Goal: Task Accomplishment & Management: Use online tool/utility

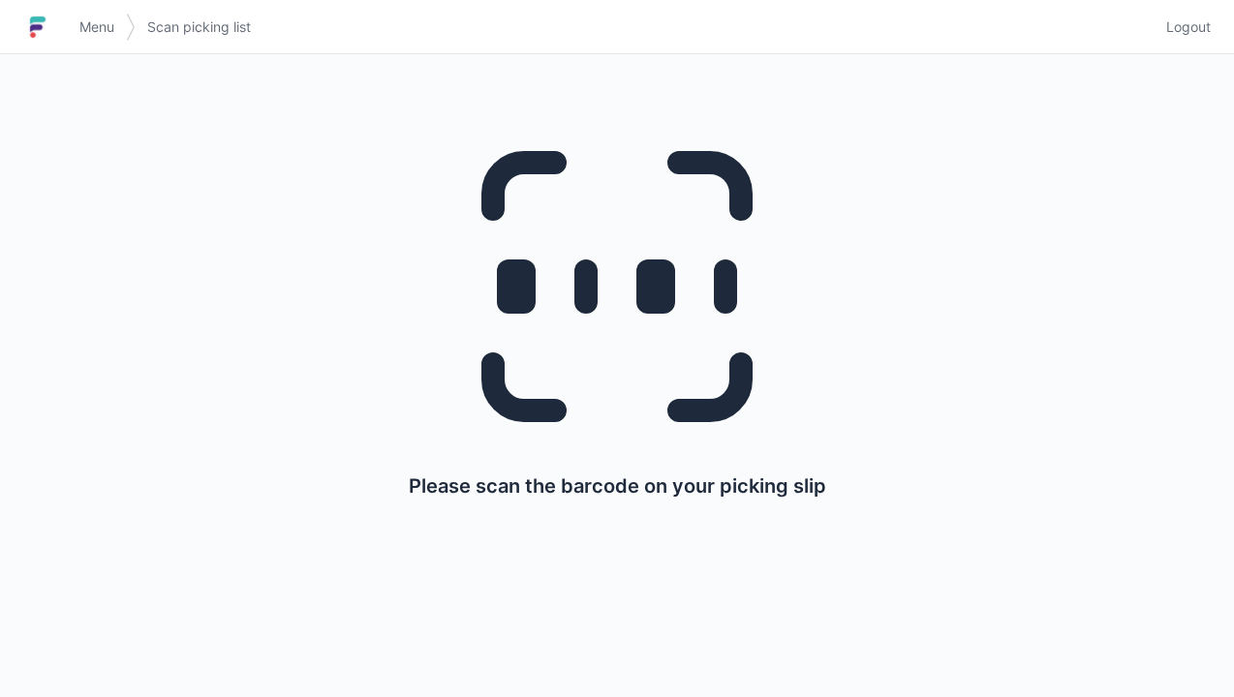
click at [1189, 41] on link "Logout" at bounding box center [1183, 27] width 56 height 35
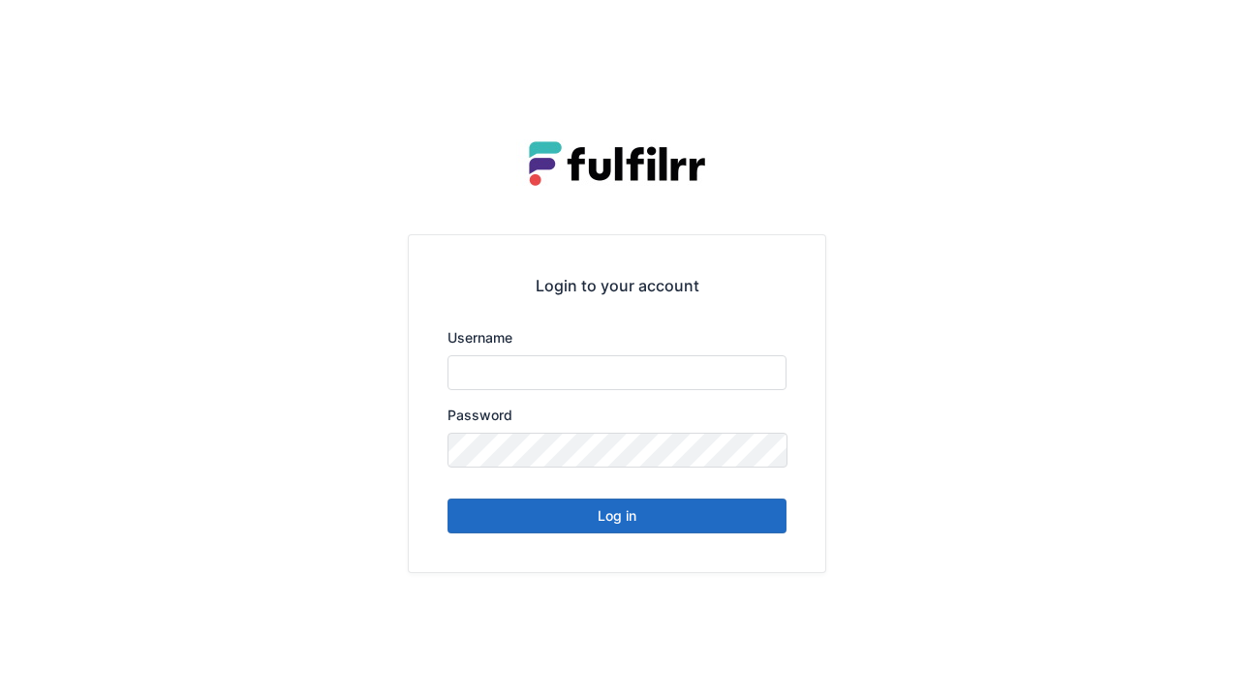
type input "******"
click at [718, 530] on button "Log in" at bounding box center [617, 516] width 339 height 35
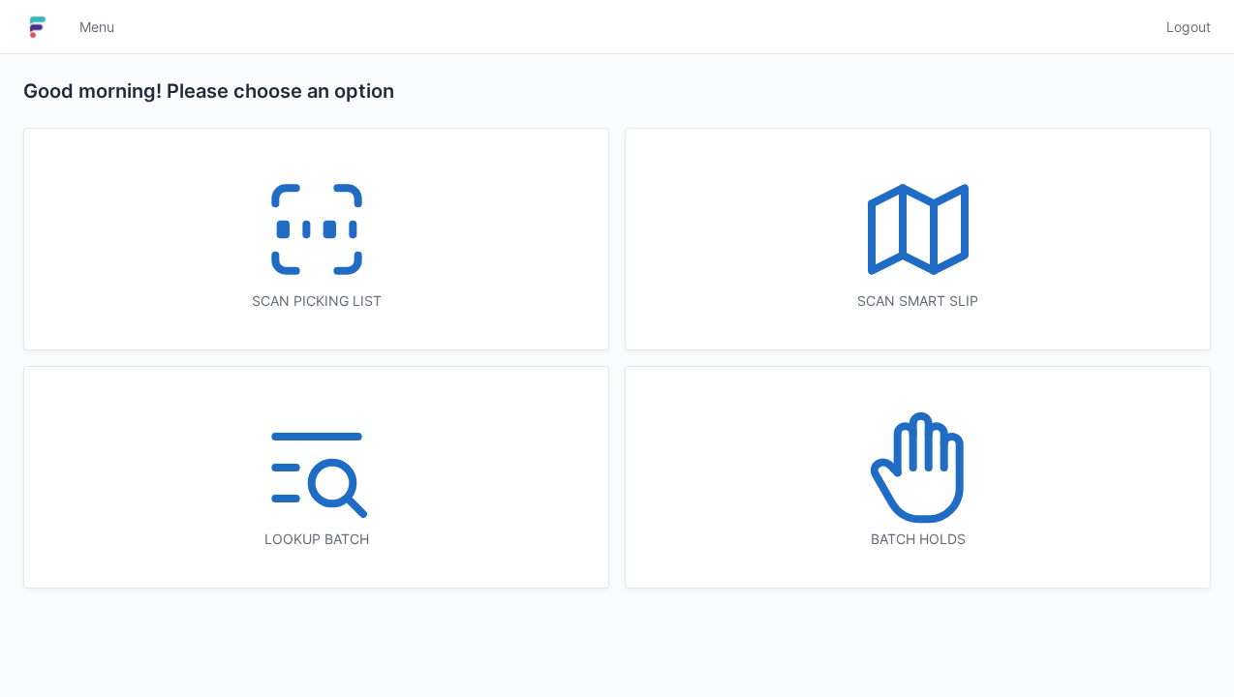
click at [360, 273] on icon at bounding box center [317, 230] width 124 height 124
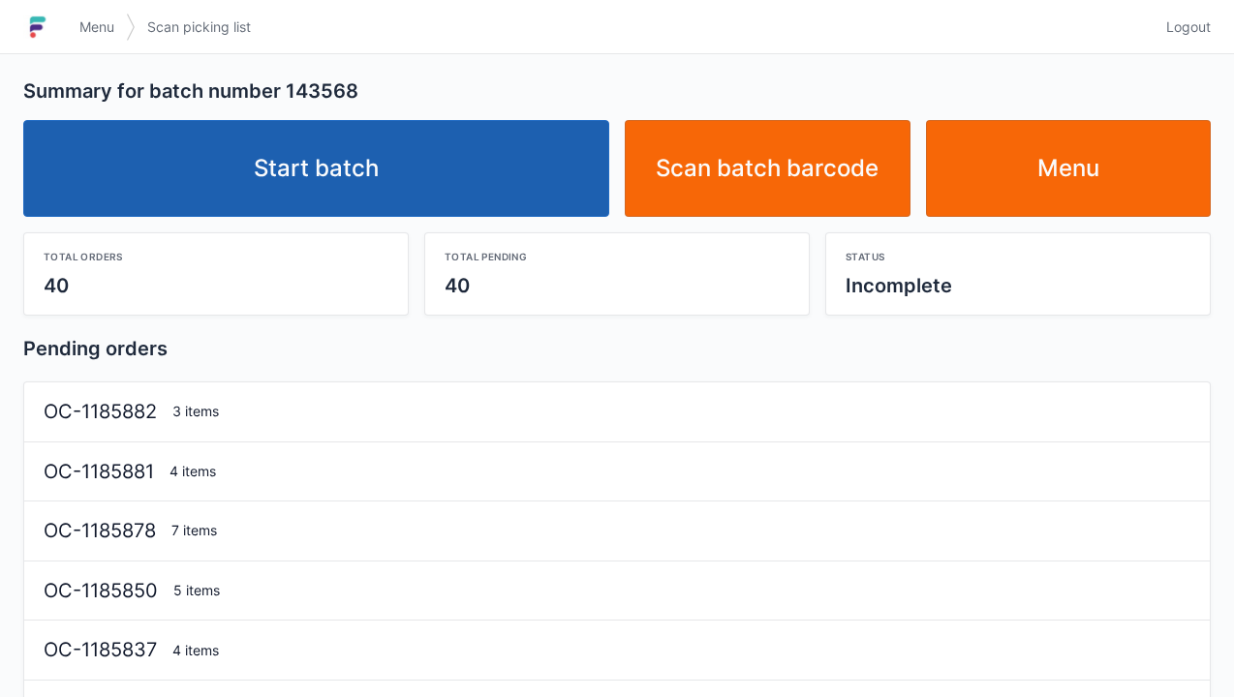
click at [496, 203] on link "Start batch" at bounding box center [316, 168] width 586 height 97
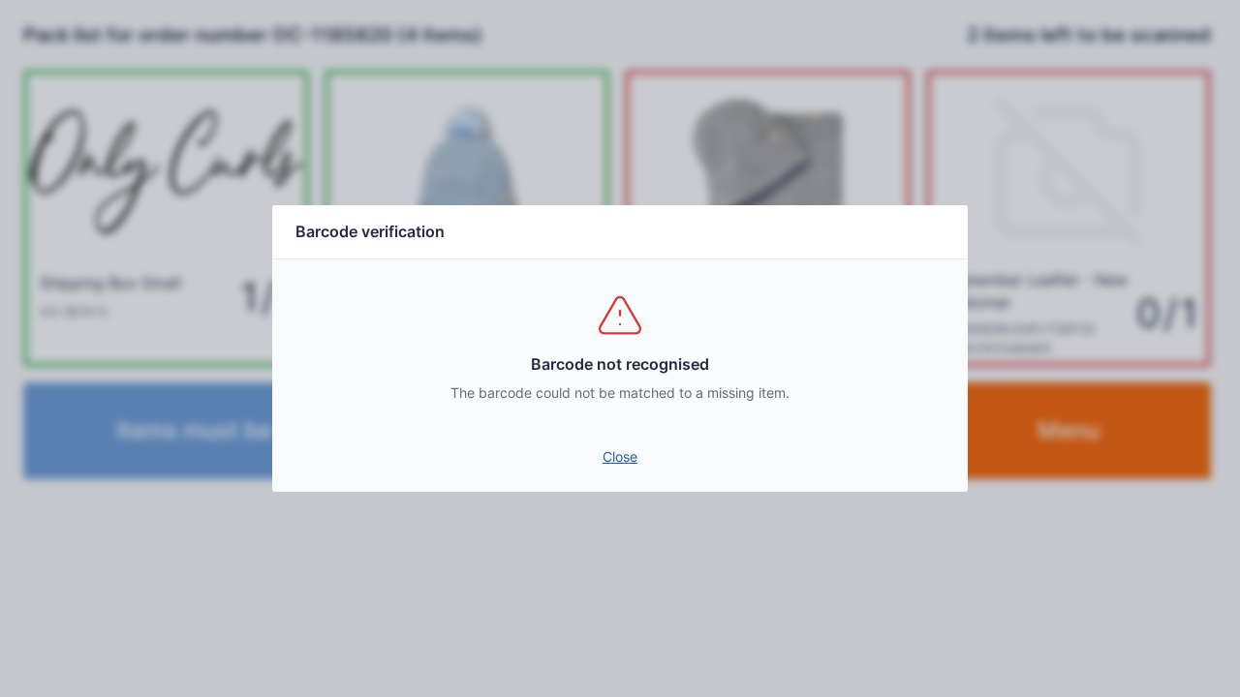
click at [630, 455] on link "Close" at bounding box center [620, 457] width 665 height 35
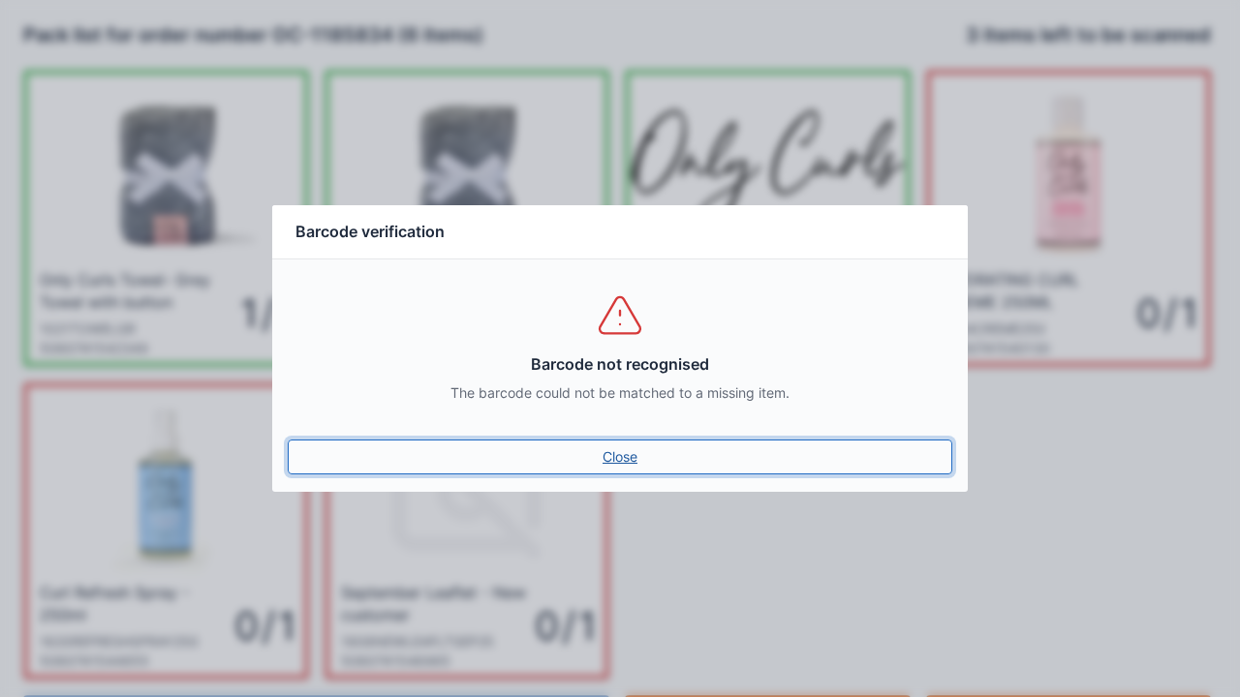
click at [614, 473] on link "Close" at bounding box center [620, 457] width 665 height 35
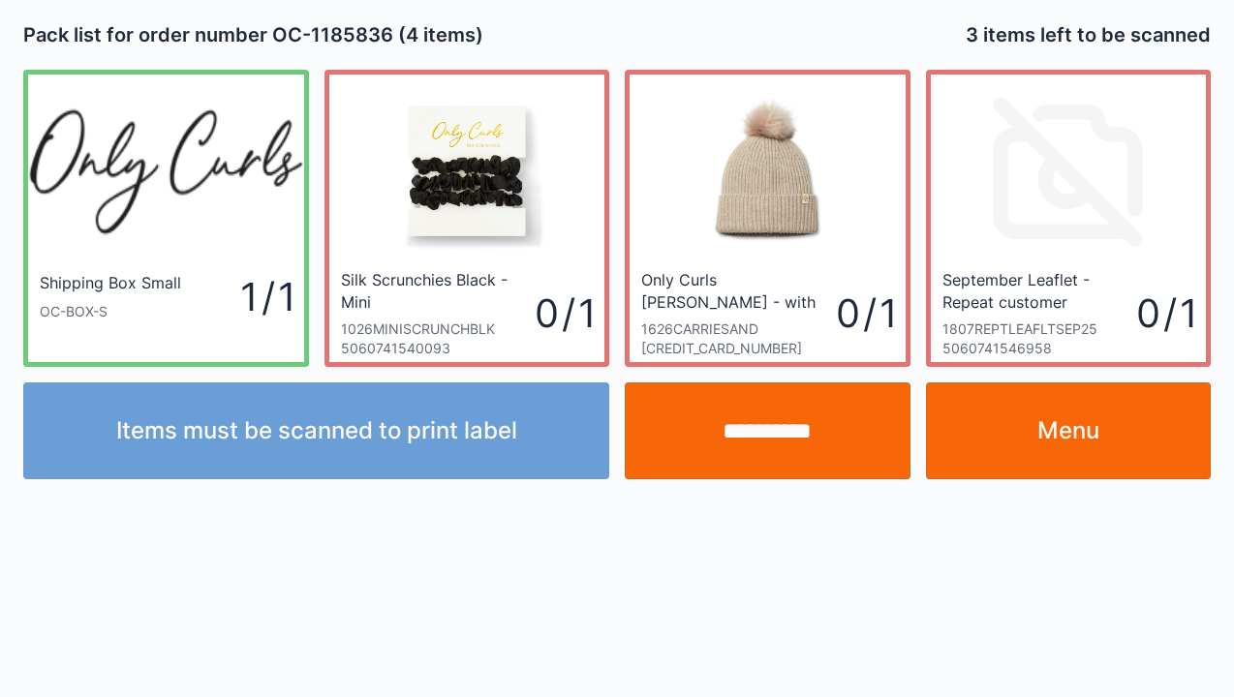
click at [773, 418] on input "**********" at bounding box center [768, 431] width 286 height 97
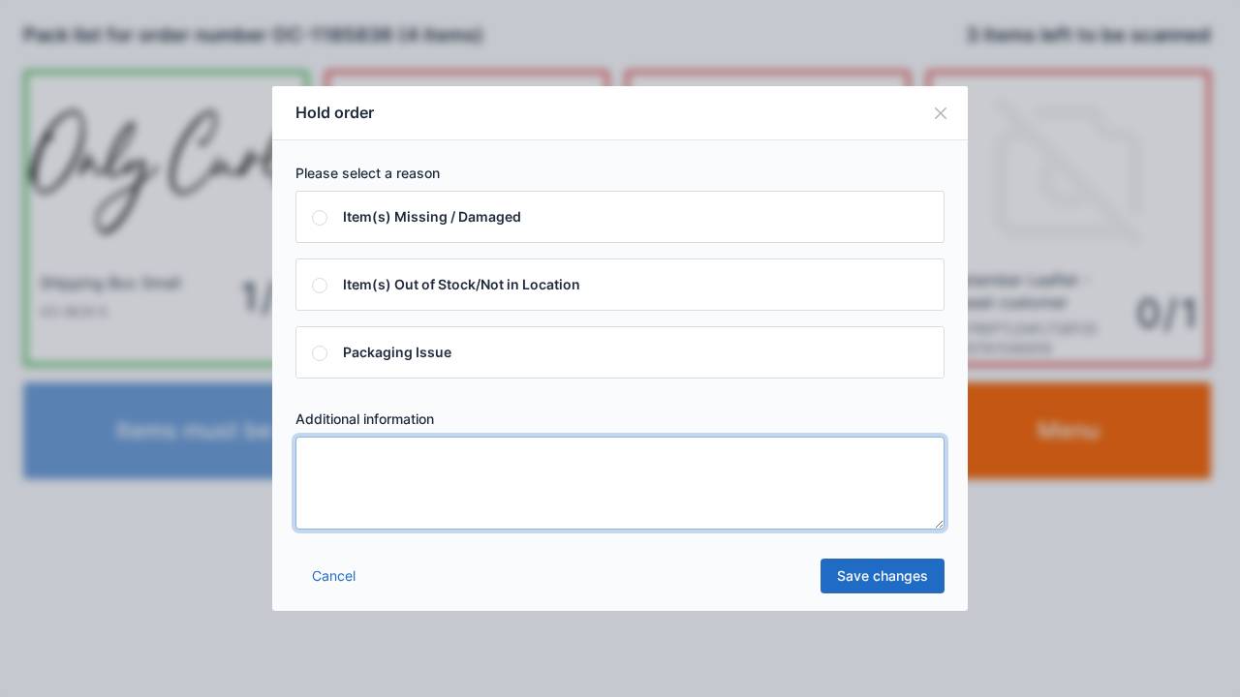
click at [415, 525] on textarea at bounding box center [619, 483] width 649 height 93
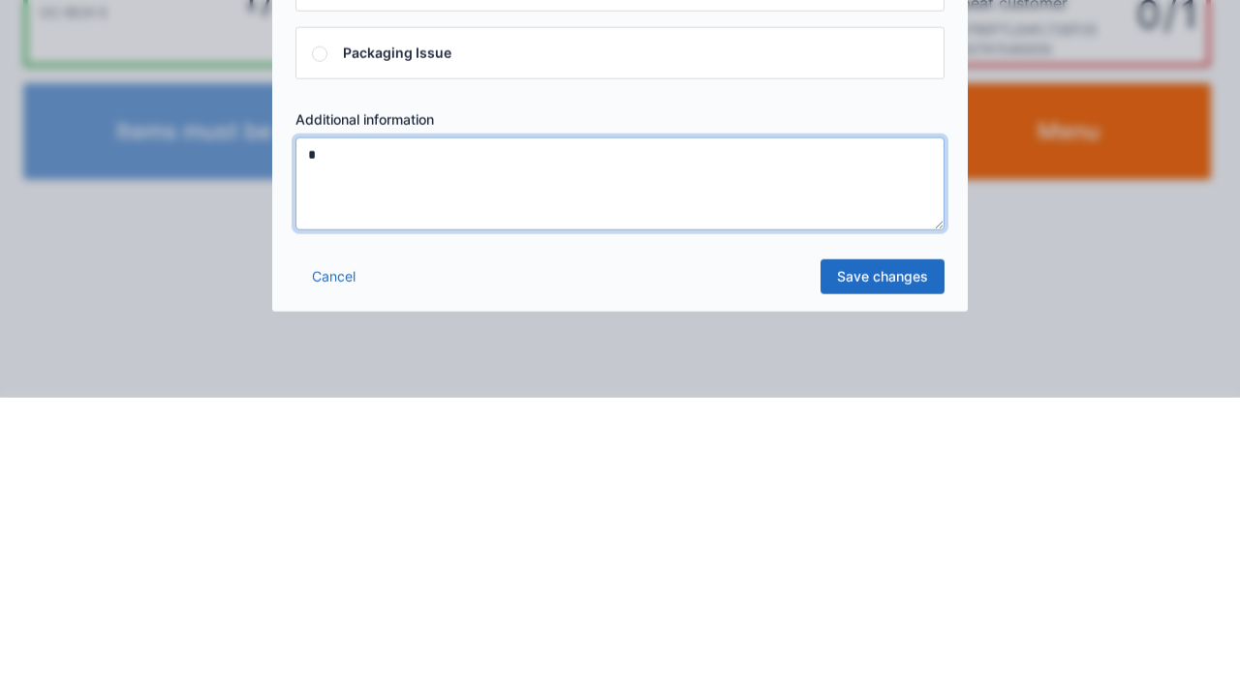
type textarea "*"
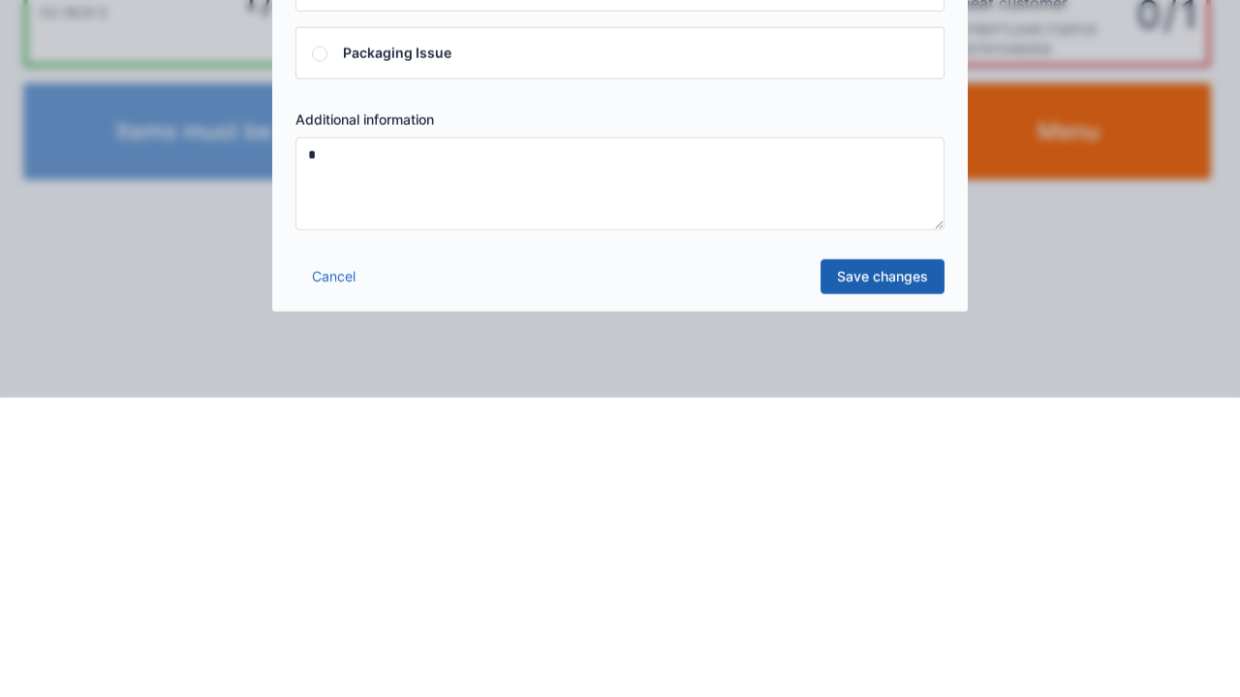
click at [852, 589] on link "Save changes" at bounding box center [882, 576] width 124 height 35
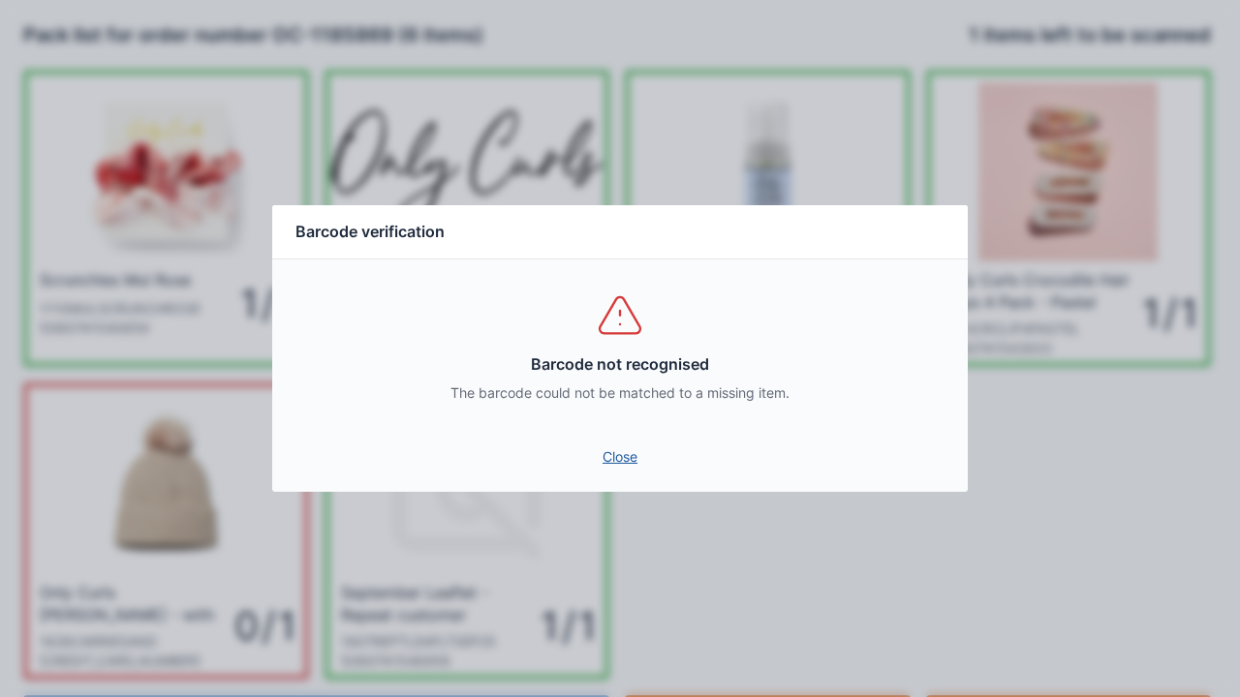
click at [618, 471] on link "Close" at bounding box center [620, 457] width 665 height 35
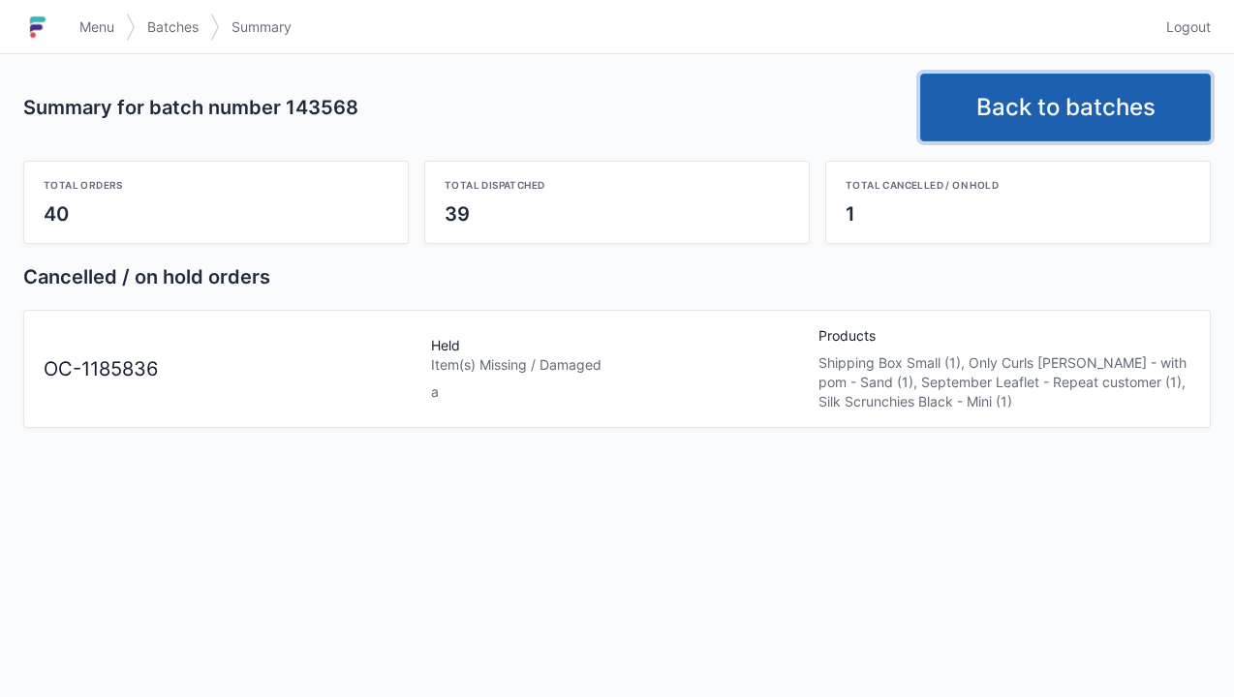
click at [1106, 105] on link "Back to batches" at bounding box center [1065, 108] width 291 height 68
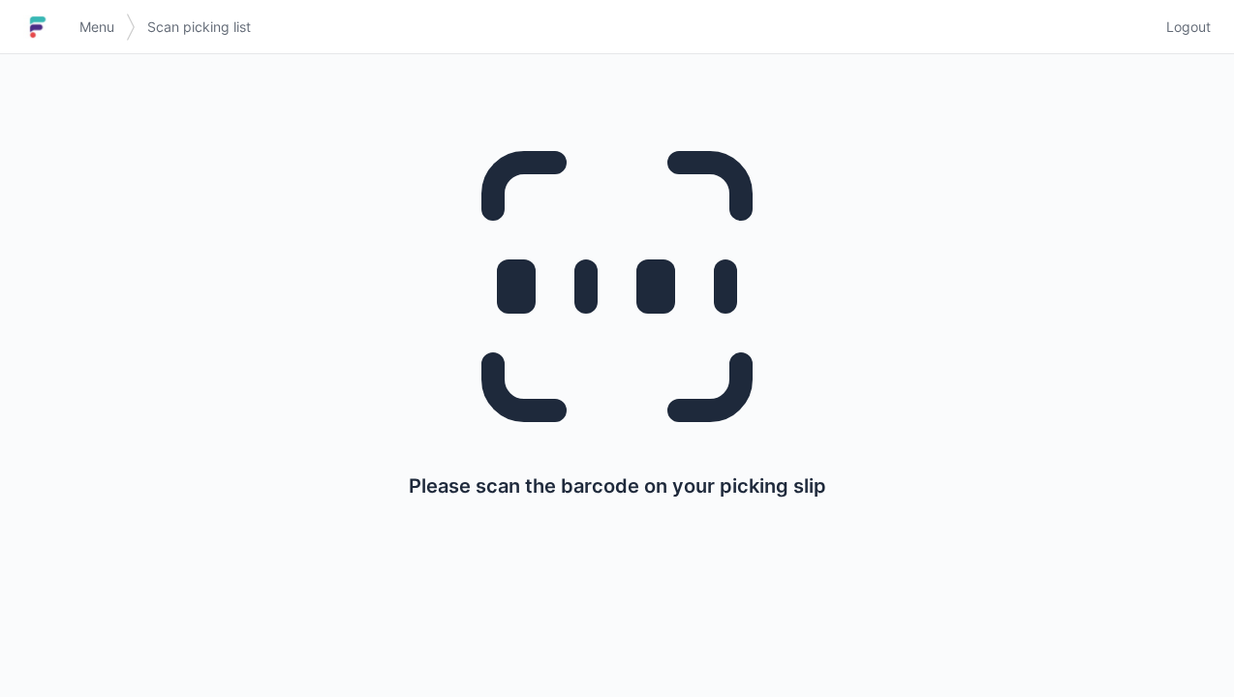
click at [1199, 27] on span "Logout" at bounding box center [1188, 26] width 45 height 19
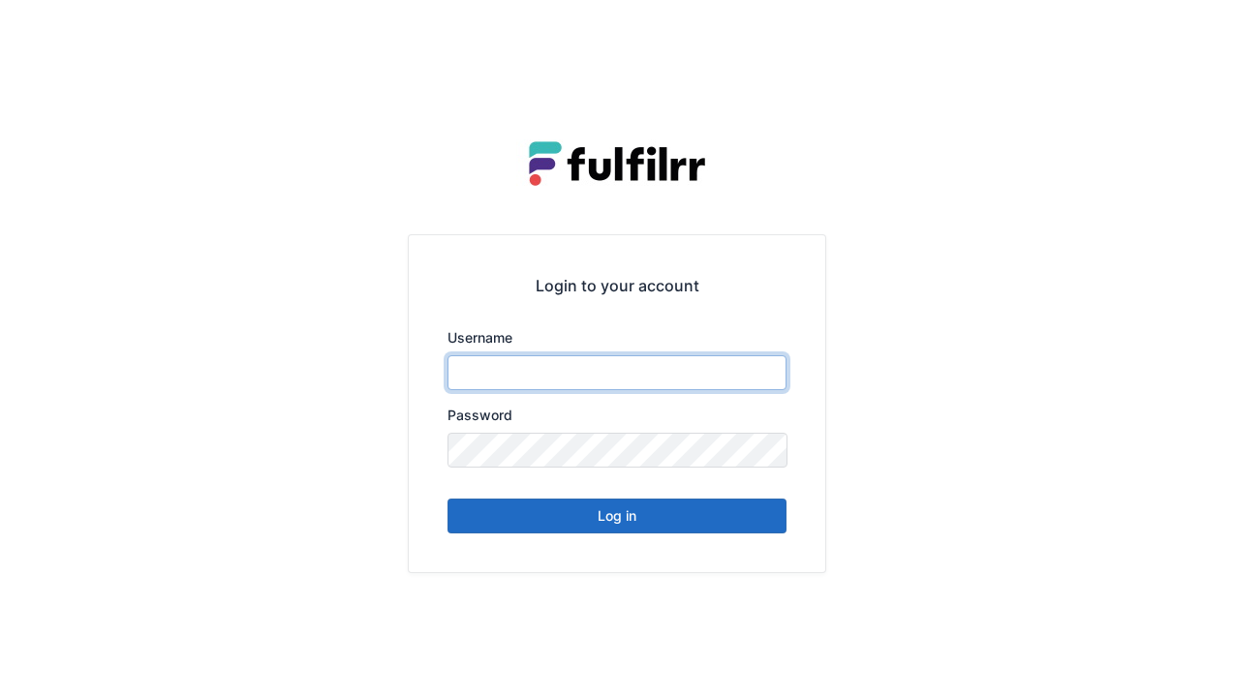
type input "******"
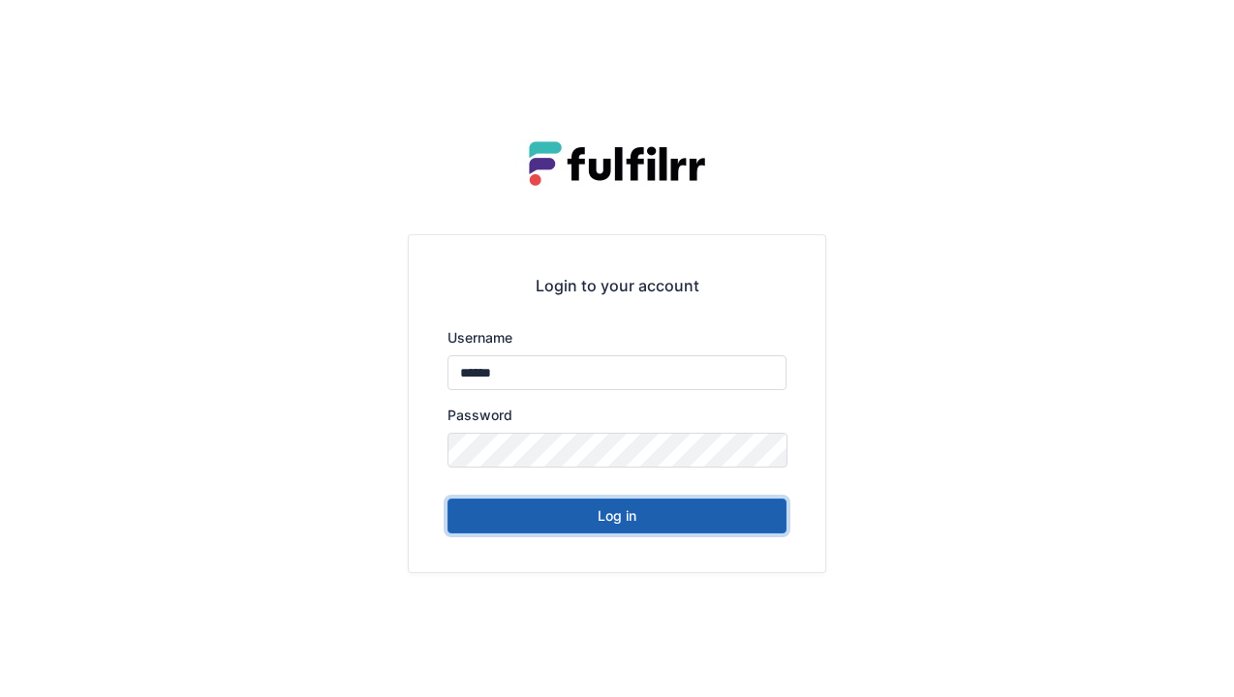
click at [771, 520] on button "Log in" at bounding box center [617, 516] width 339 height 35
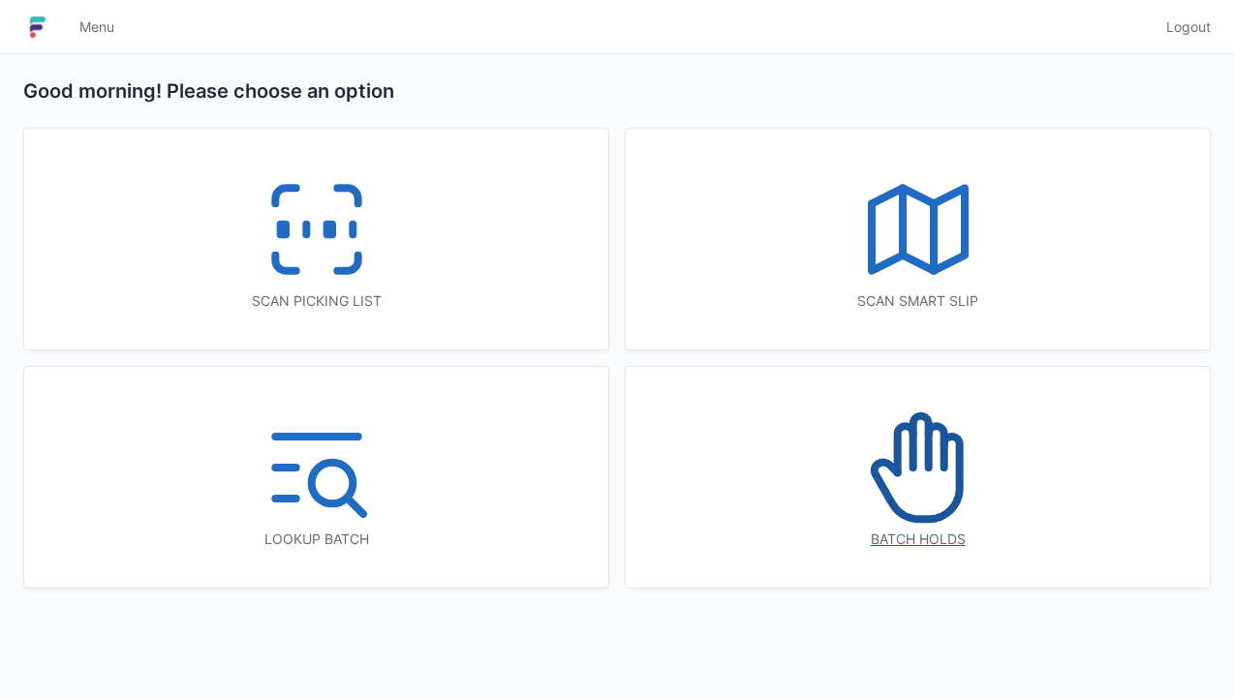
click at [948, 490] on icon at bounding box center [918, 468] width 124 height 124
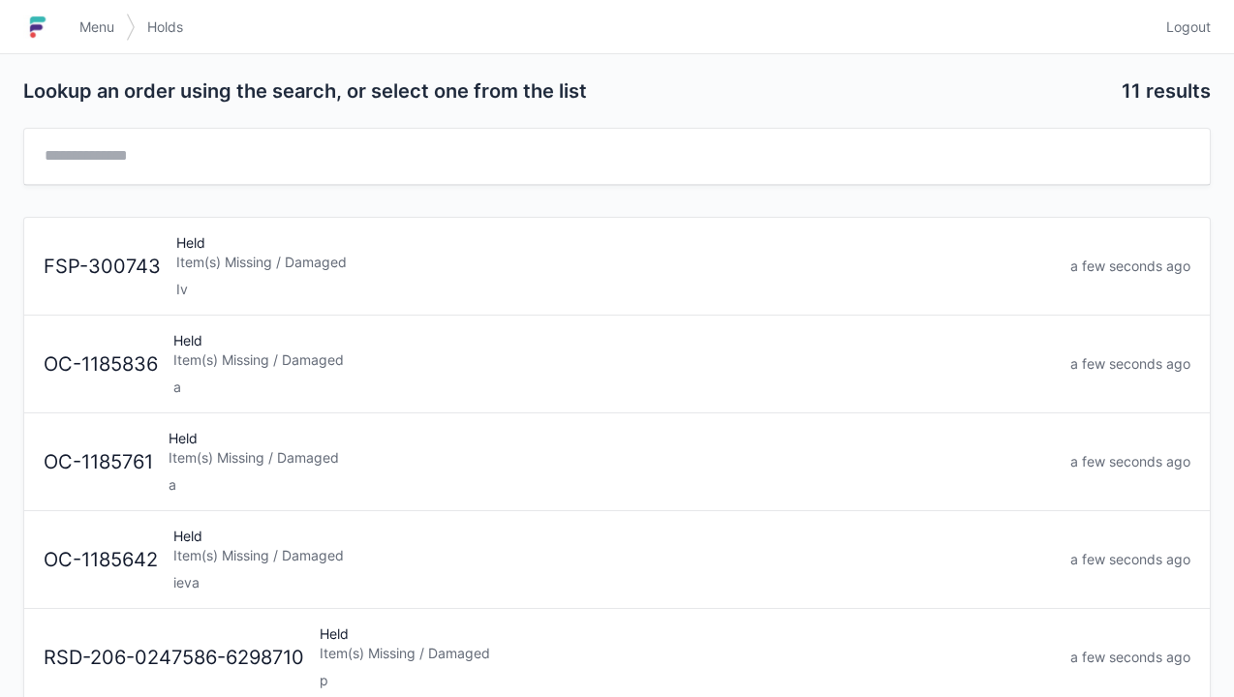
click at [402, 383] on div "a" at bounding box center [613, 387] width 881 height 19
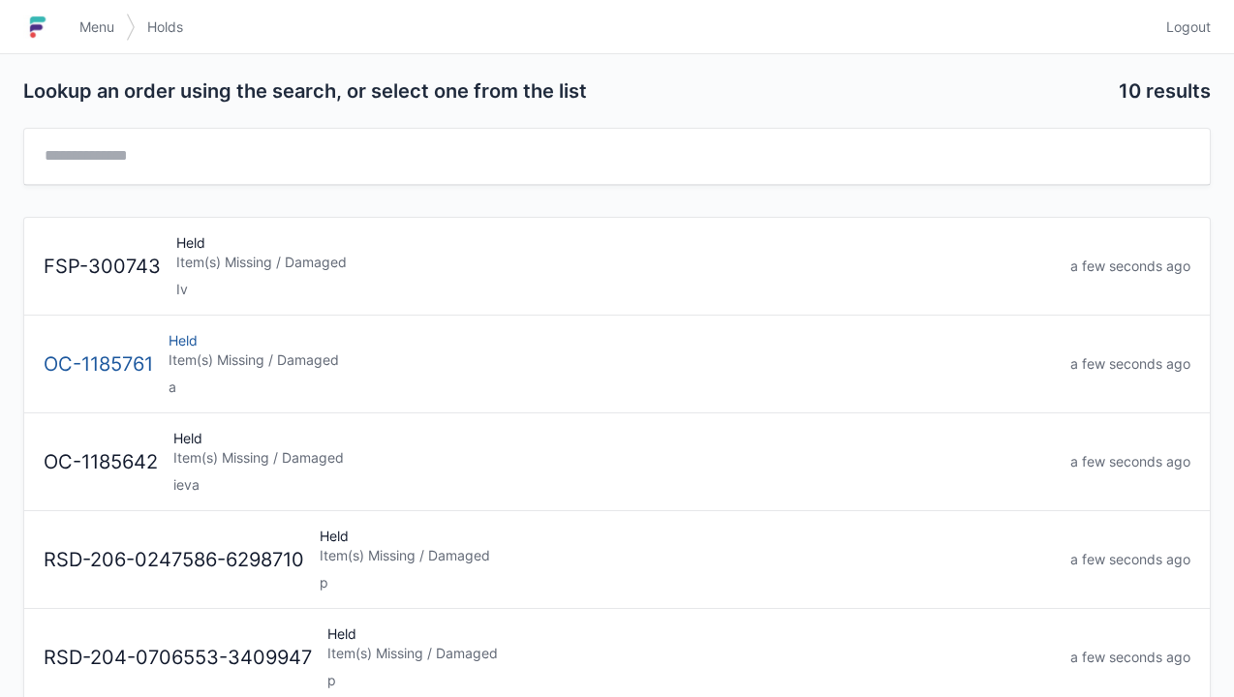
click at [474, 362] on div "Item(s) Missing / Damaged" at bounding box center [612, 360] width 886 height 19
click at [1206, 41] on link "Logout" at bounding box center [1183, 27] width 56 height 35
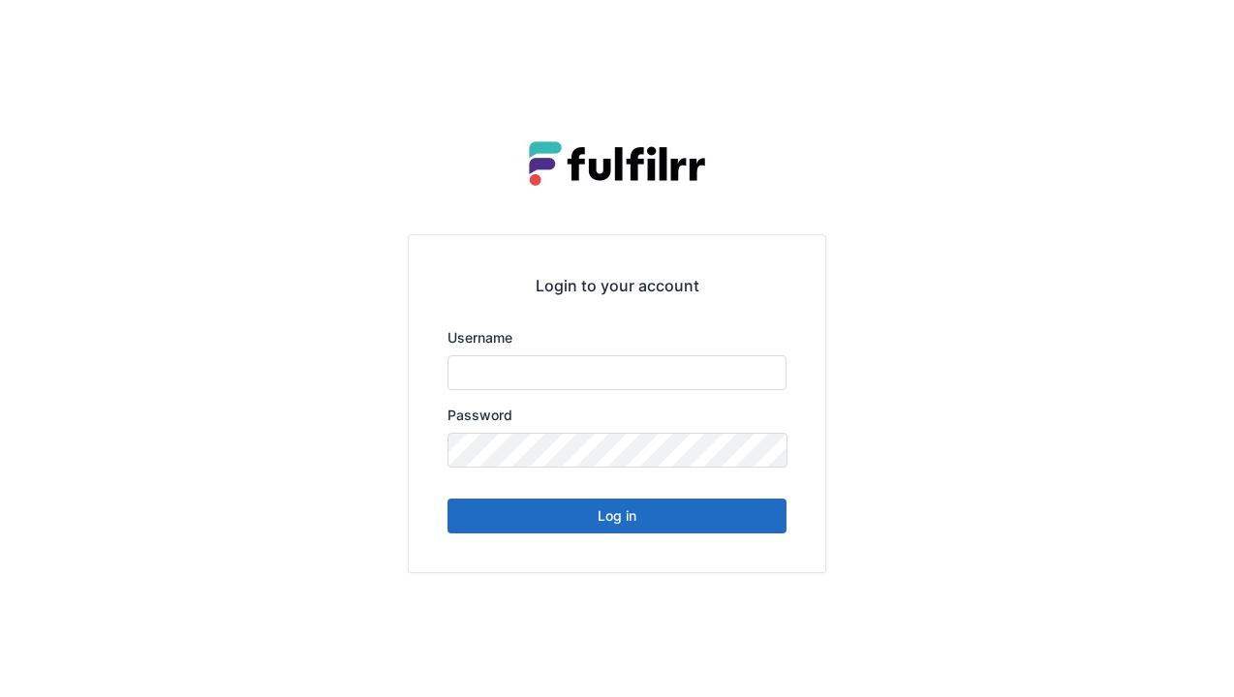
type input "******"
click at [731, 524] on button "Log in" at bounding box center [617, 516] width 339 height 35
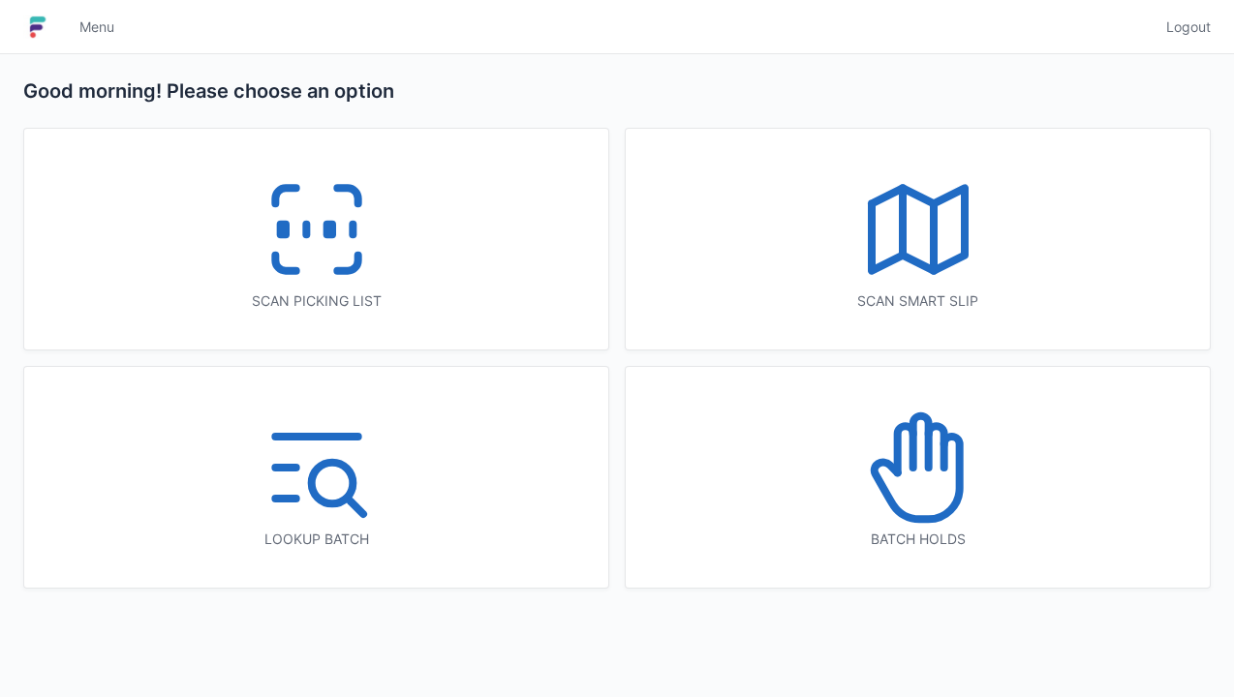
click at [347, 263] on icon at bounding box center [317, 230] width 124 height 124
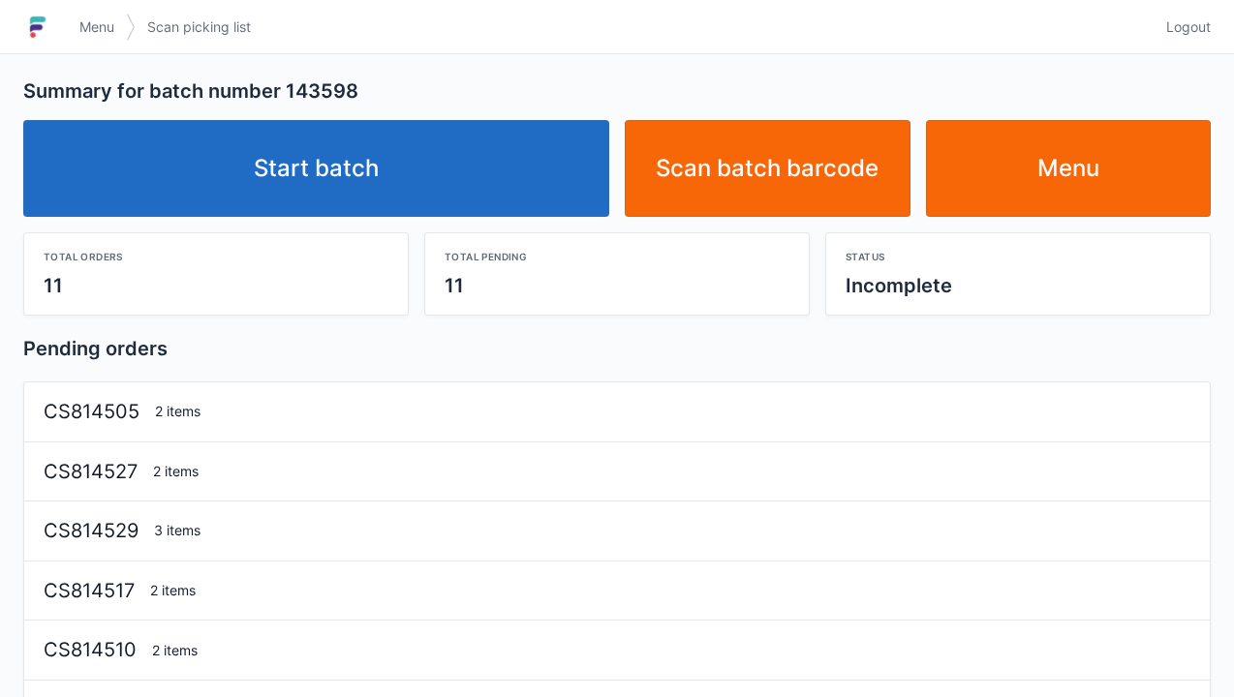
click at [467, 172] on link "Start batch" at bounding box center [316, 168] width 586 height 97
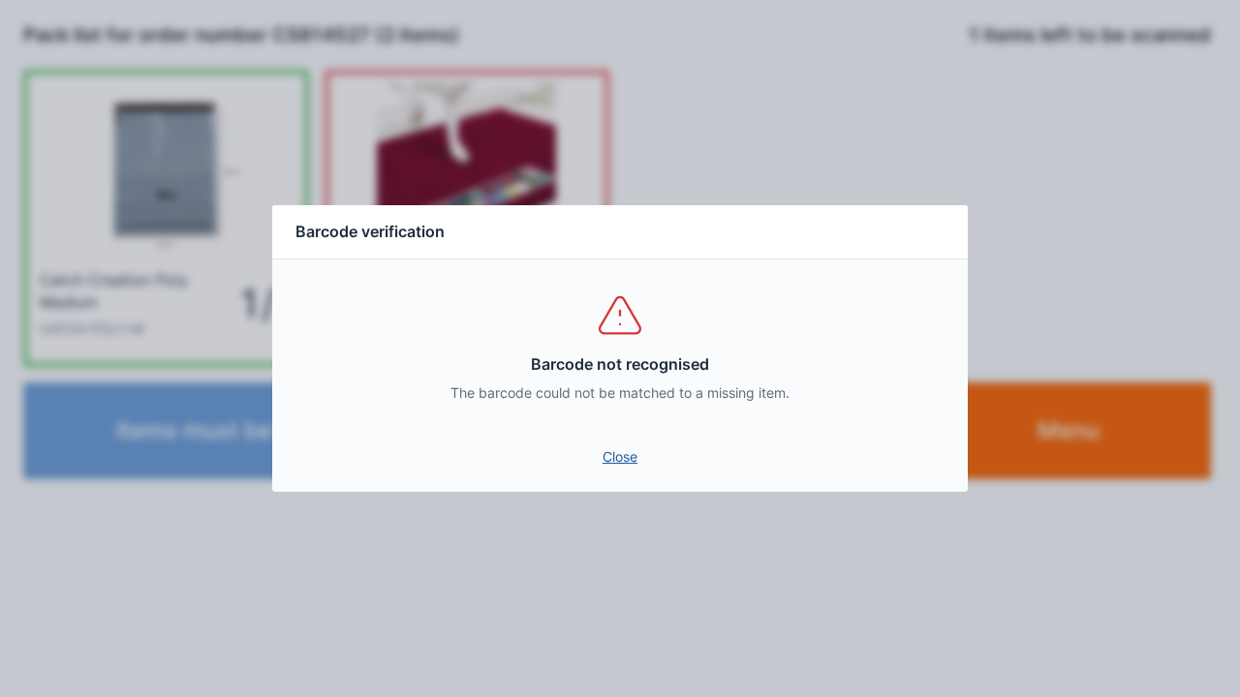
click at [620, 453] on link "Close" at bounding box center [620, 457] width 665 height 35
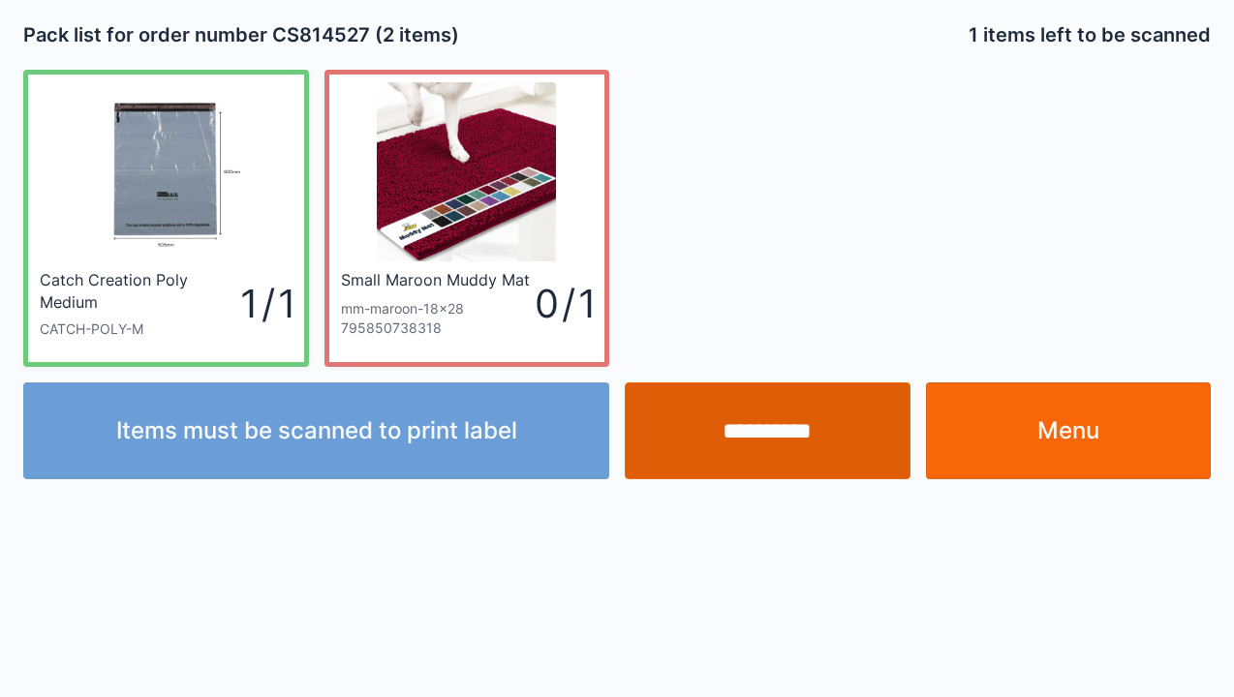
click at [791, 429] on input "**********" at bounding box center [768, 431] width 286 height 97
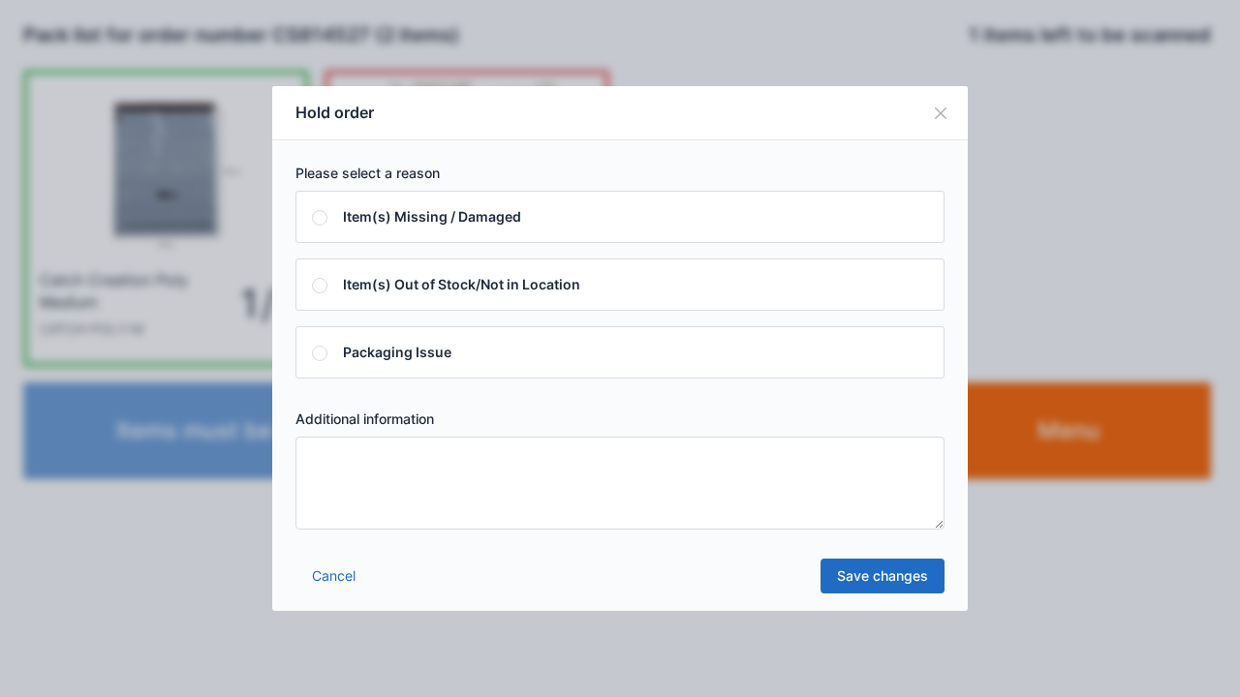
click at [414, 519] on textarea at bounding box center [619, 483] width 649 height 93
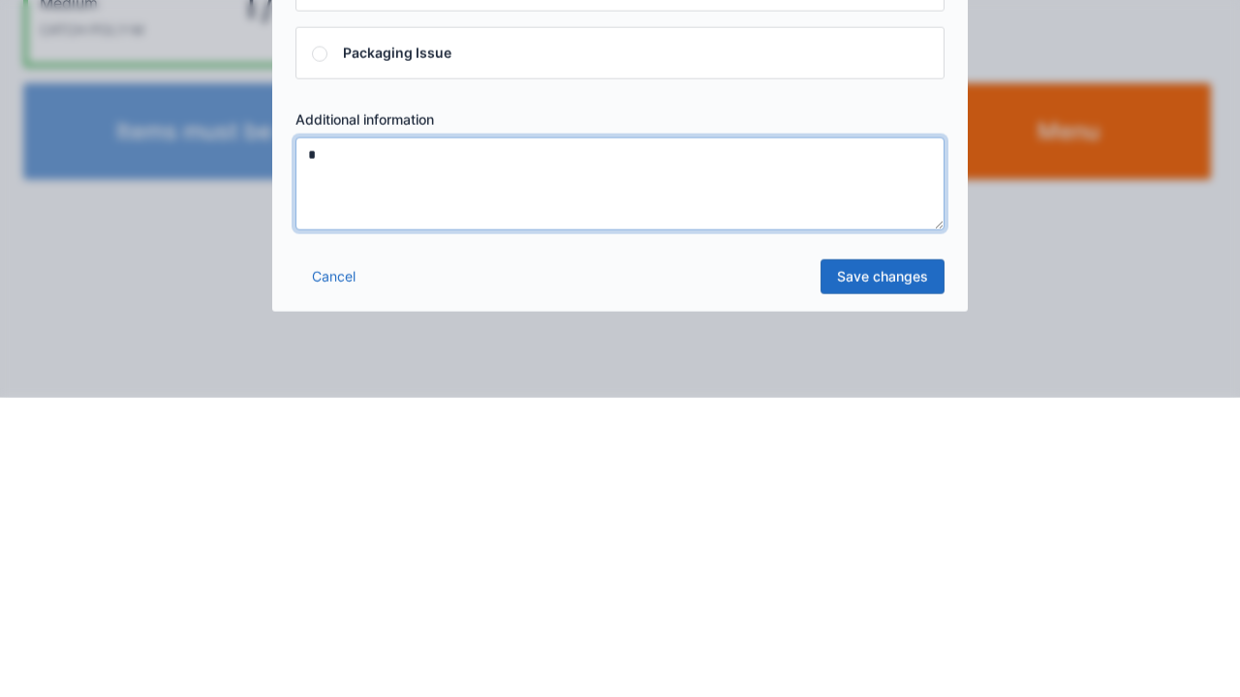
type textarea "*"
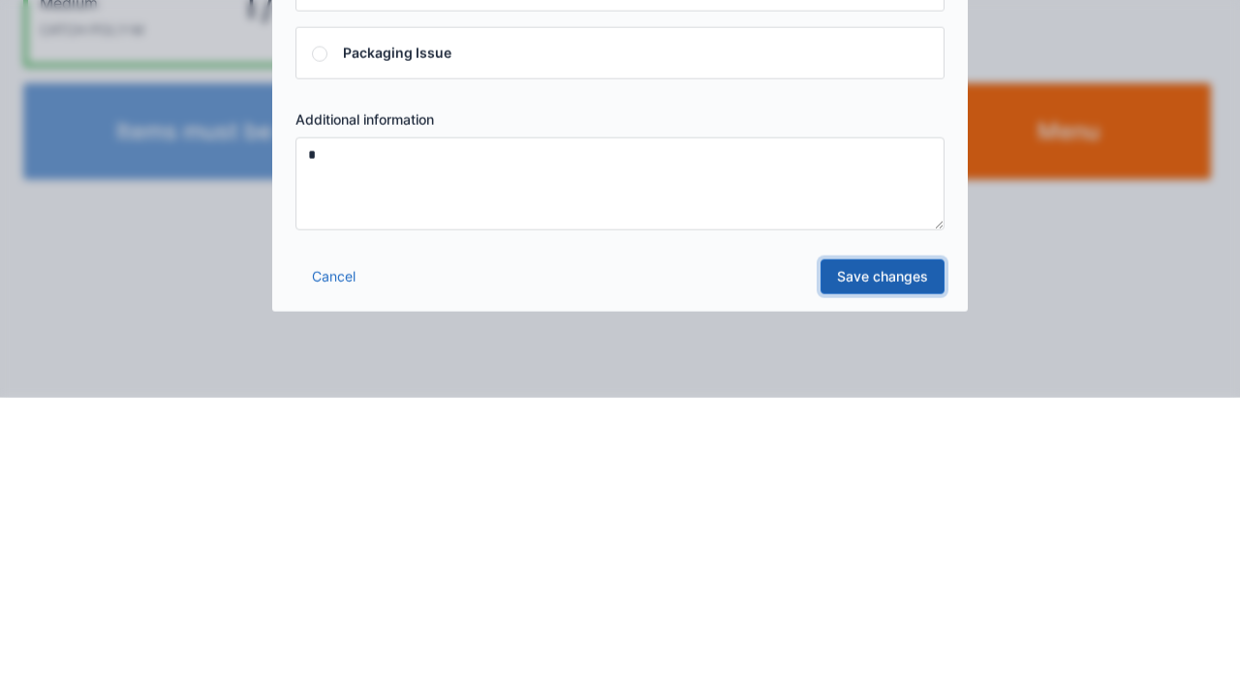
click at [881, 589] on link "Save changes" at bounding box center [882, 576] width 124 height 35
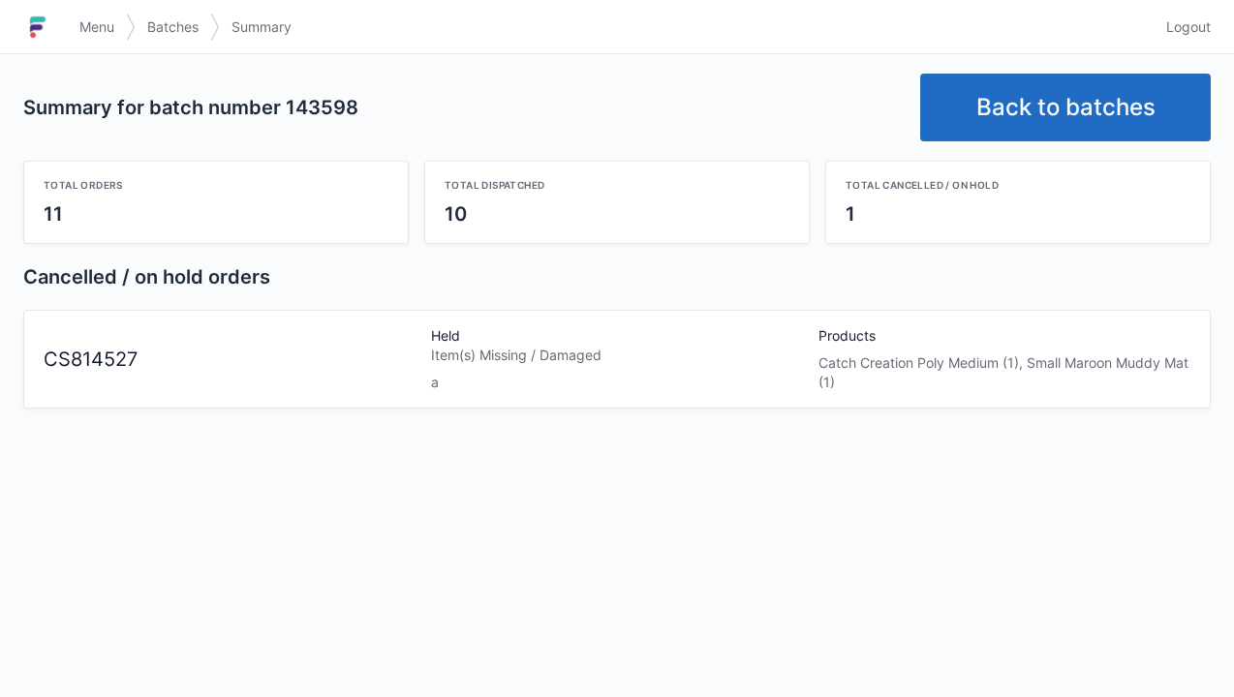
click at [1094, 91] on link "Back to batches" at bounding box center [1065, 108] width 291 height 68
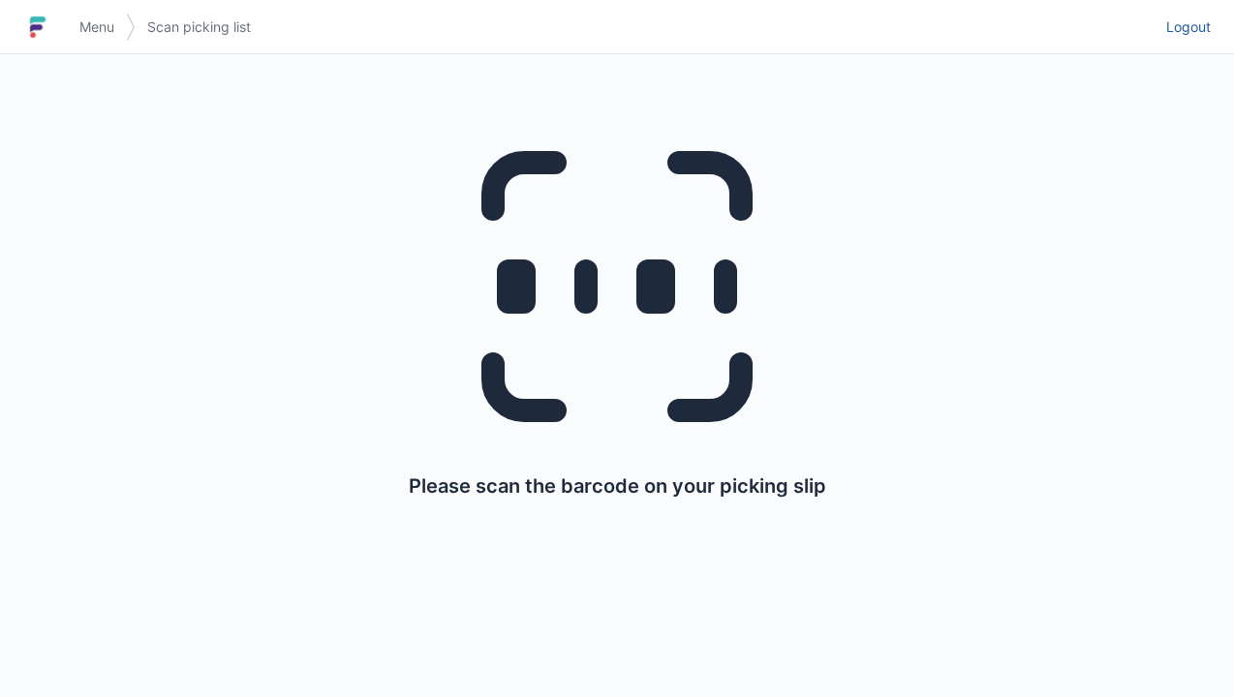
click at [1182, 21] on span "Logout" at bounding box center [1188, 26] width 45 height 19
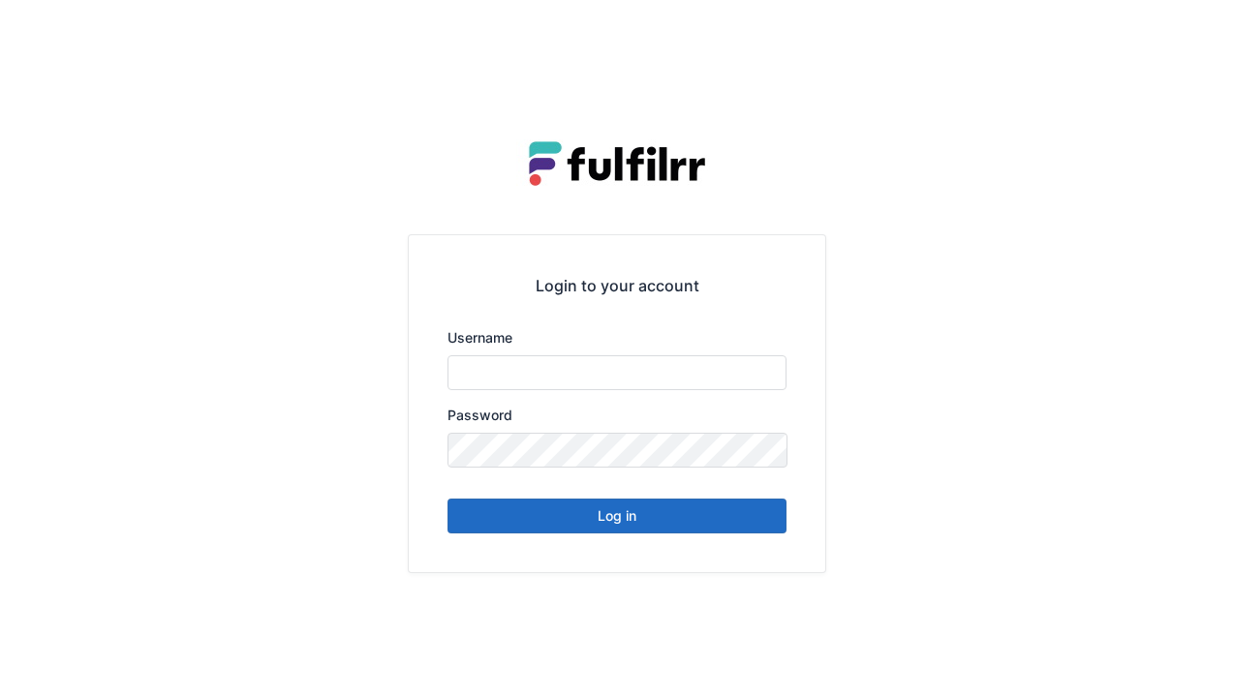
type input "******"
click at [701, 527] on button "Log in" at bounding box center [617, 516] width 339 height 35
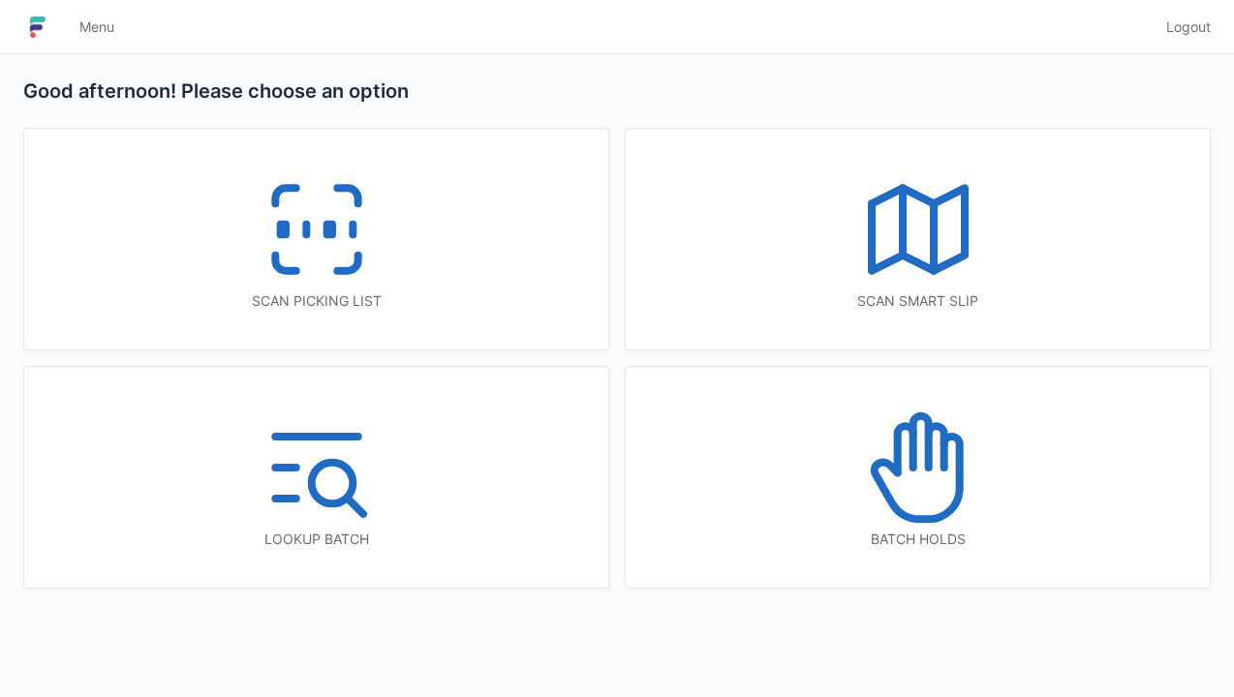
click at [940, 497] on icon at bounding box center [918, 468] width 124 height 124
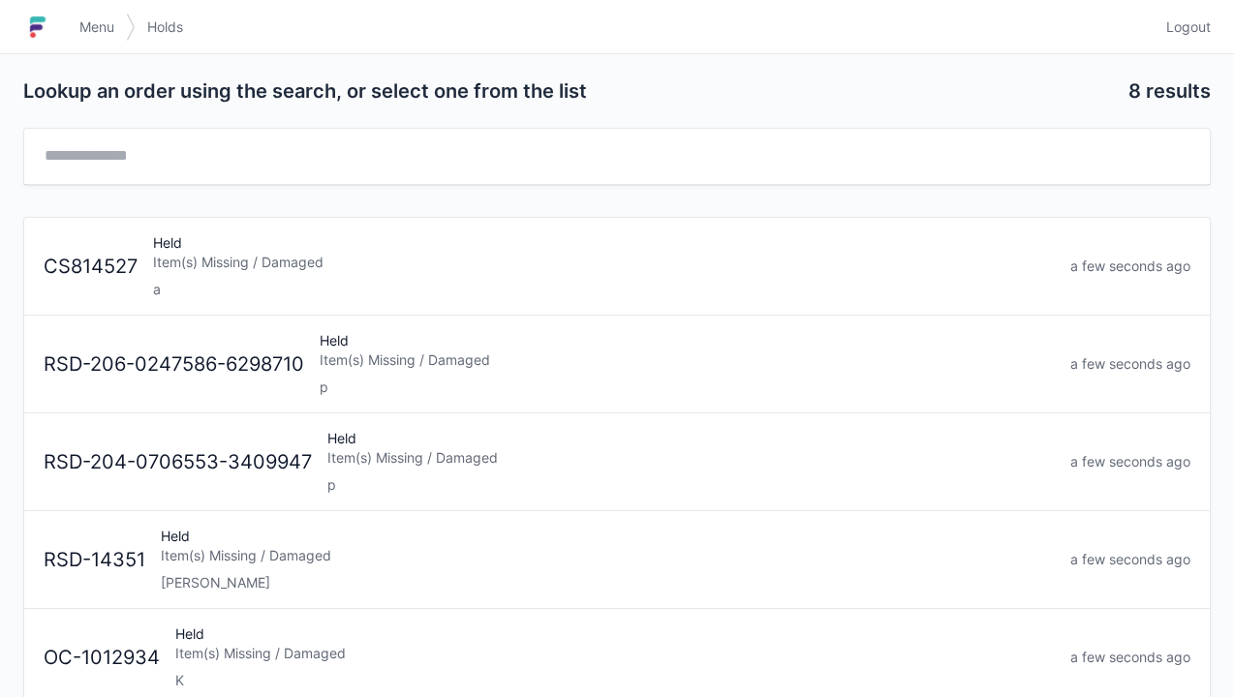
click at [500, 248] on div "Held Item(s) Missing / Damaged a" at bounding box center [603, 266] width 917 height 66
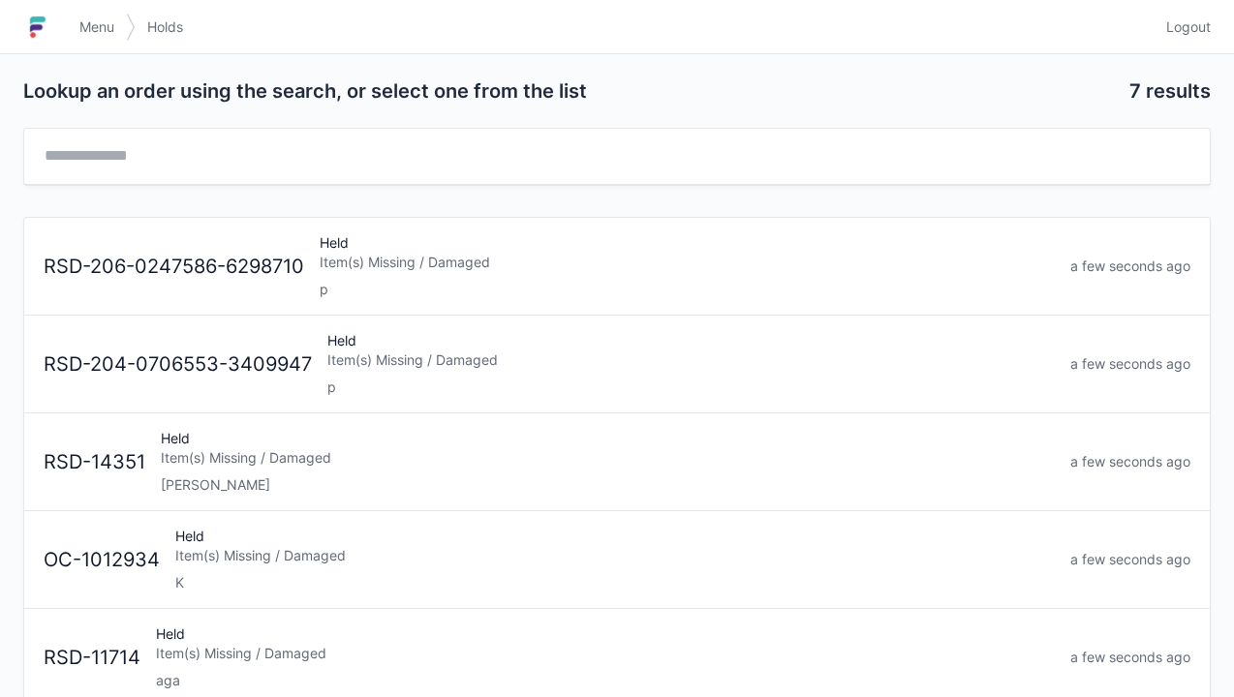
click at [1203, 15] on link "Logout" at bounding box center [1183, 27] width 56 height 35
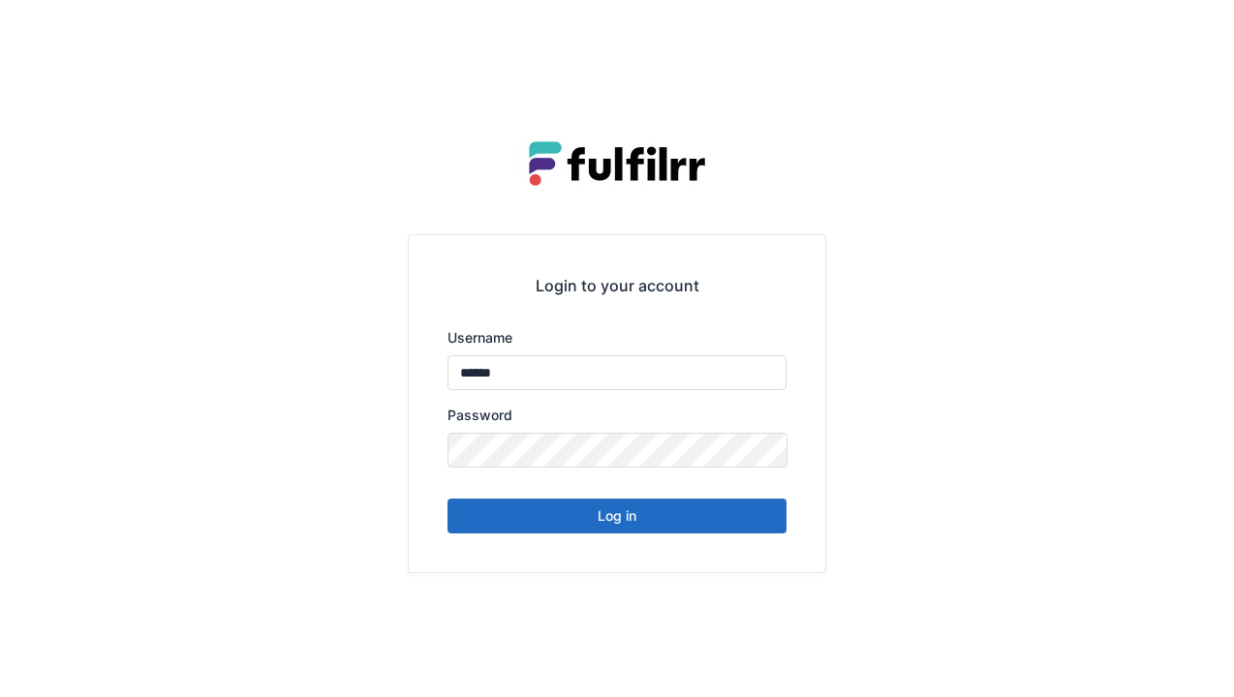
click at [709, 531] on button "Log in" at bounding box center [617, 516] width 339 height 35
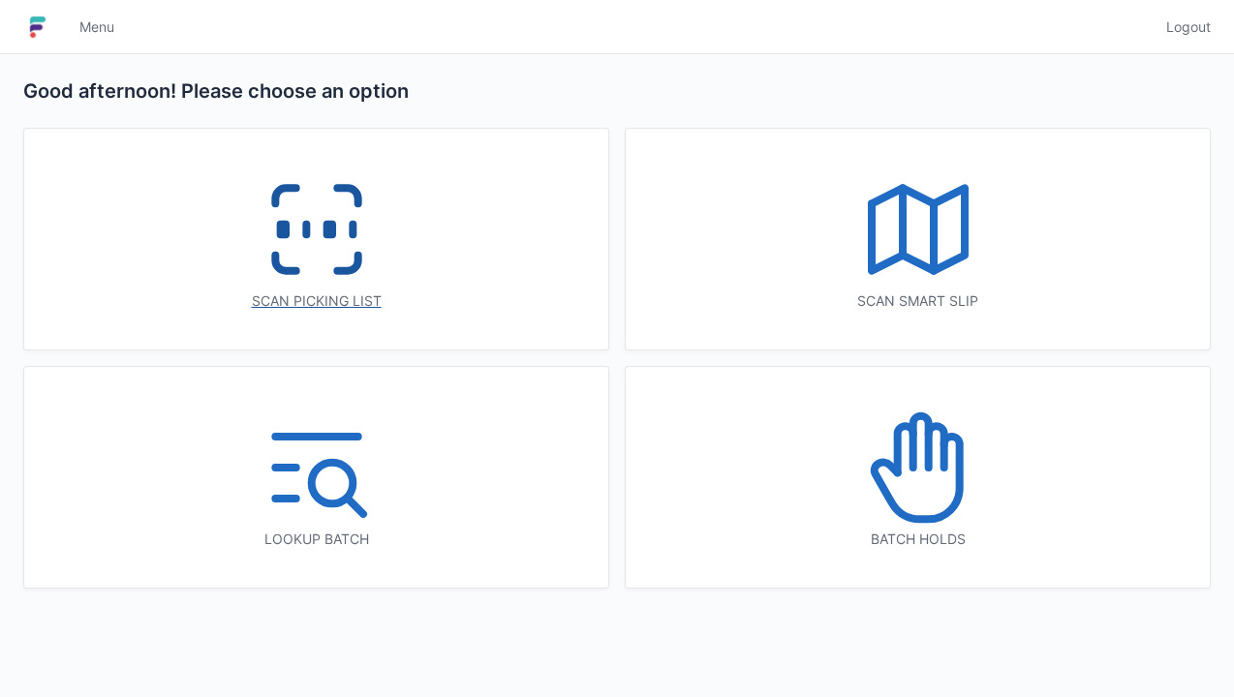
click at [374, 273] on icon at bounding box center [317, 230] width 124 height 124
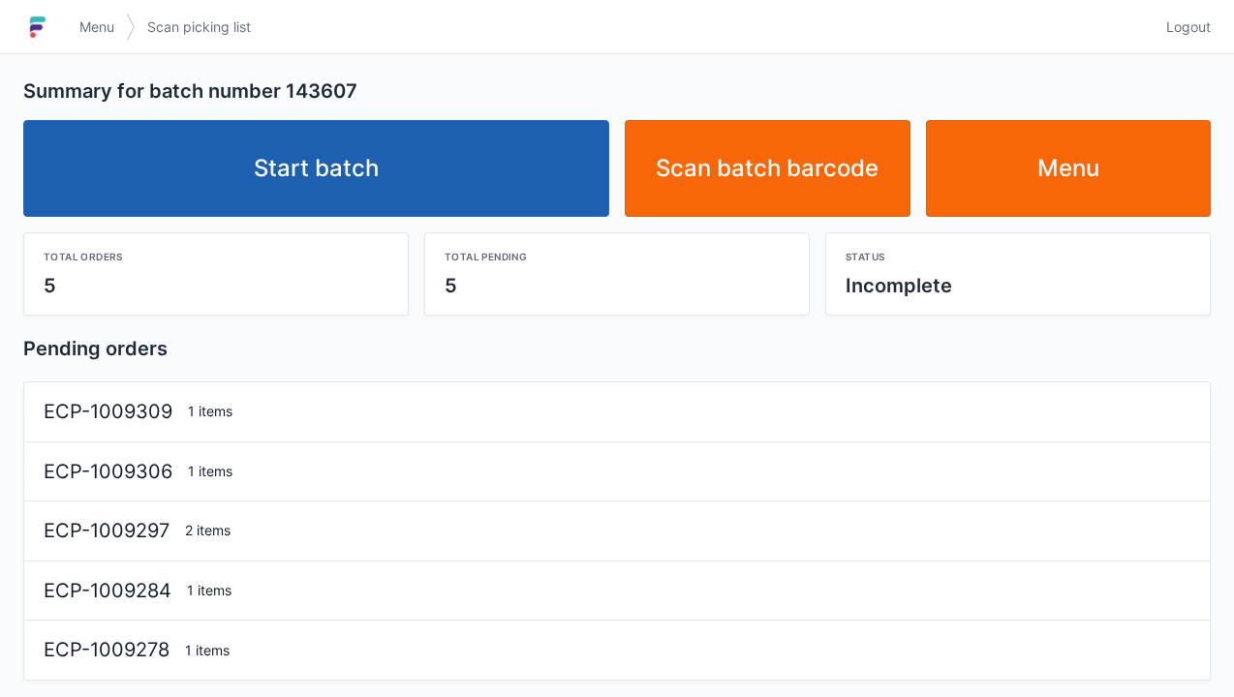
click at [489, 176] on link "Start batch" at bounding box center [316, 168] width 586 height 97
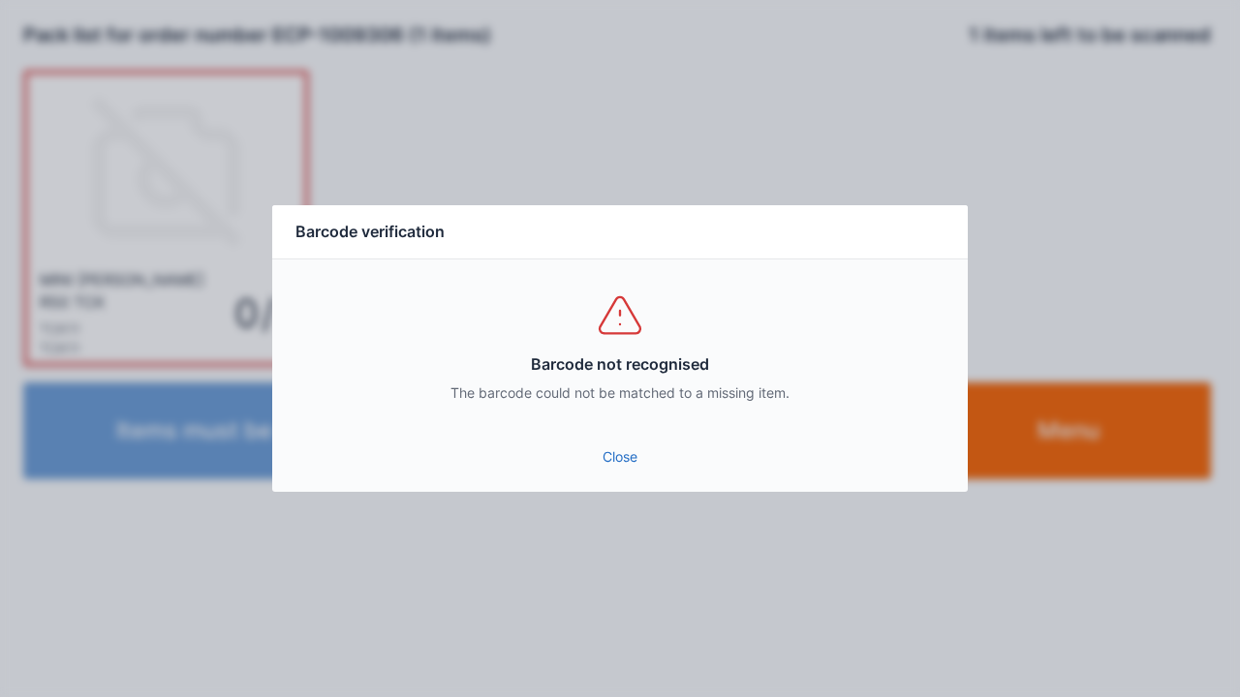
click at [607, 484] on div "Close" at bounding box center [620, 463] width 696 height 58
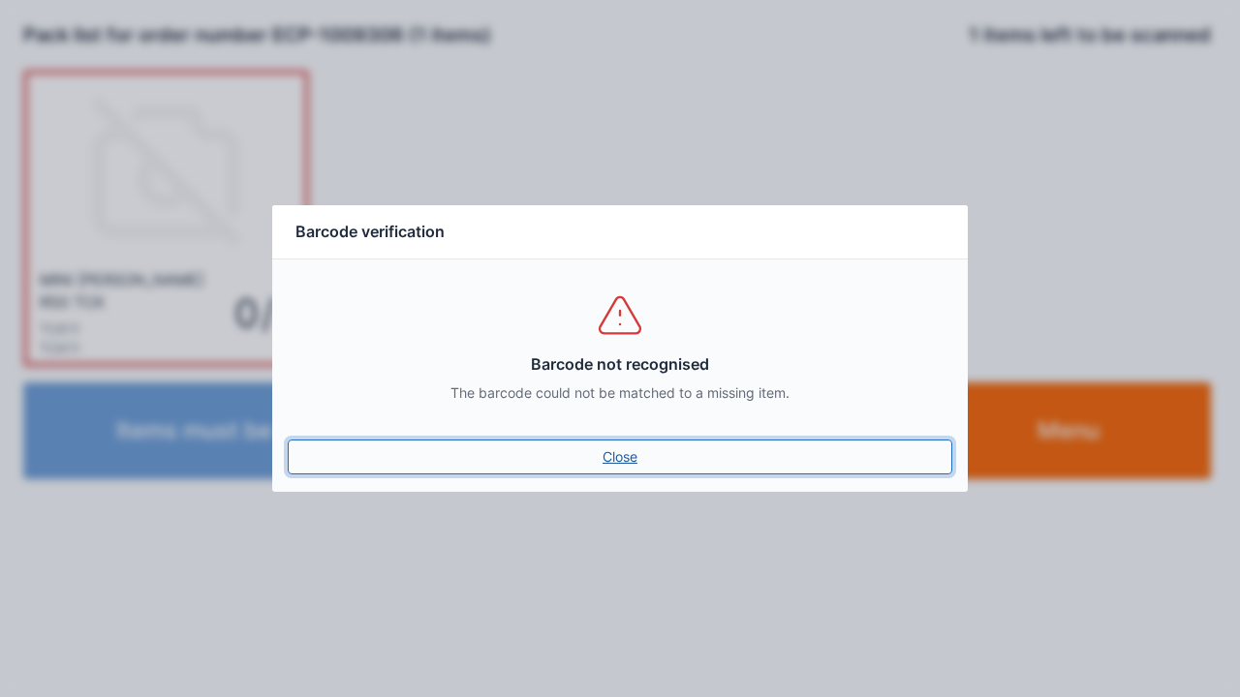
click at [647, 446] on link "Close" at bounding box center [620, 457] width 665 height 35
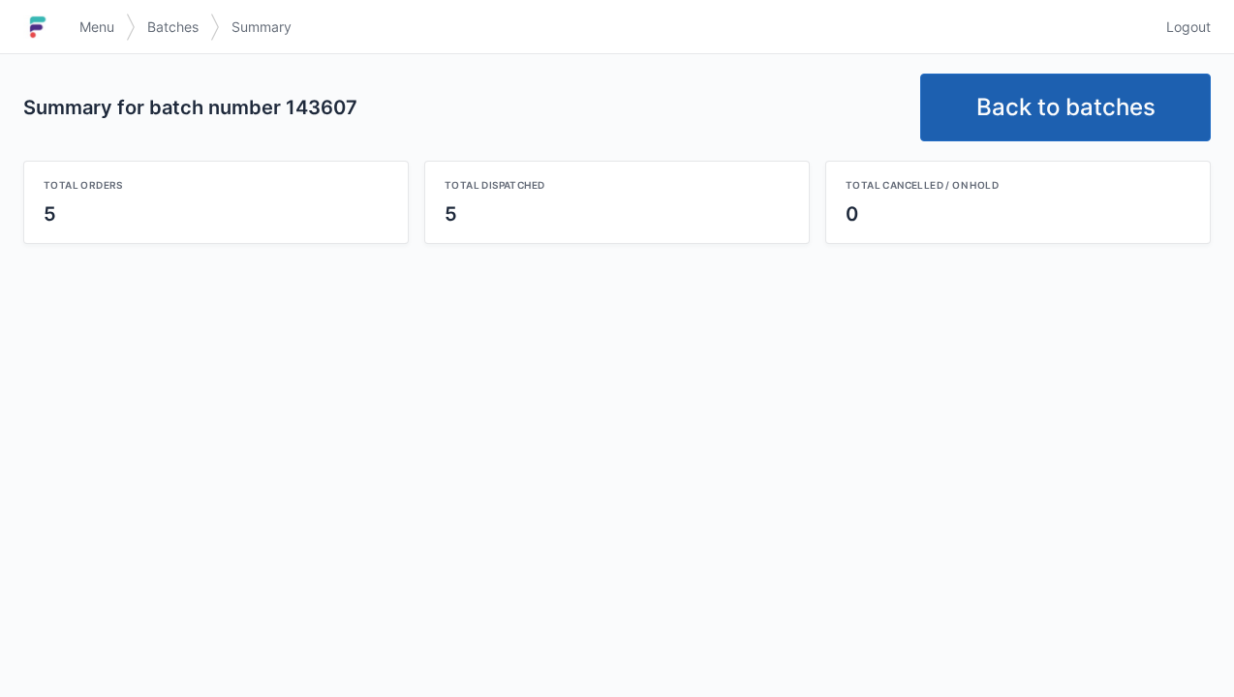
click at [1089, 105] on link "Back to batches" at bounding box center [1065, 108] width 291 height 68
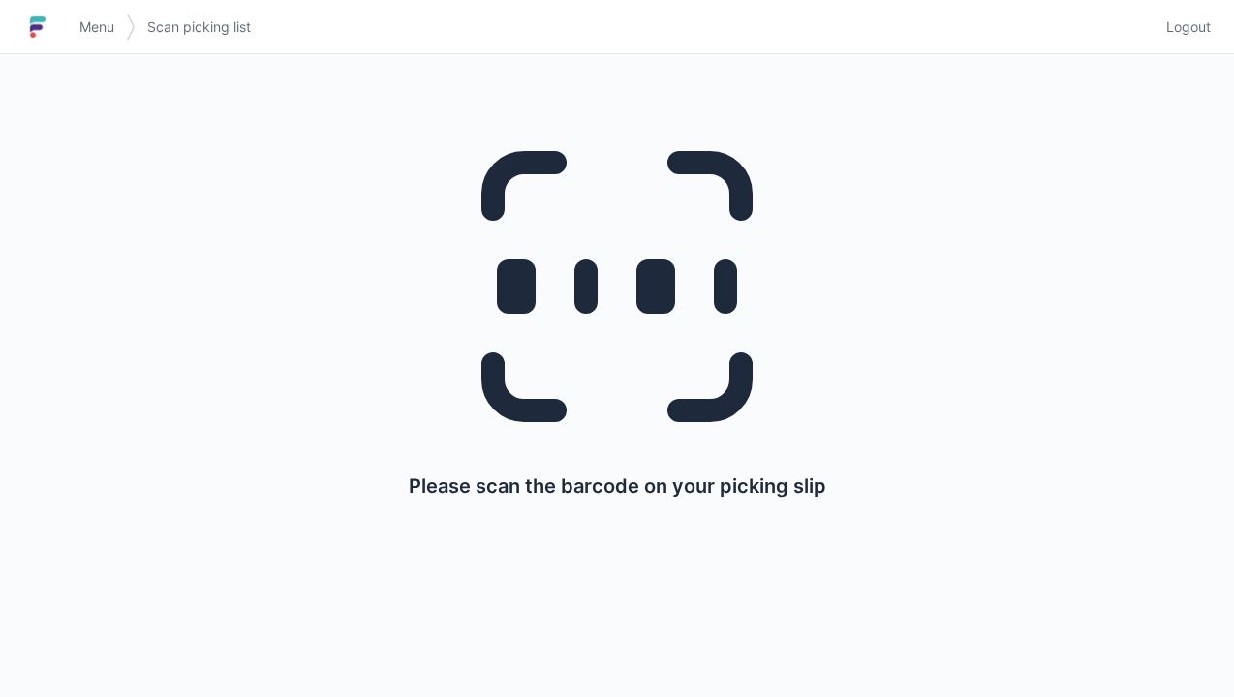
click at [1207, 37] on link "Logout" at bounding box center [1183, 27] width 56 height 35
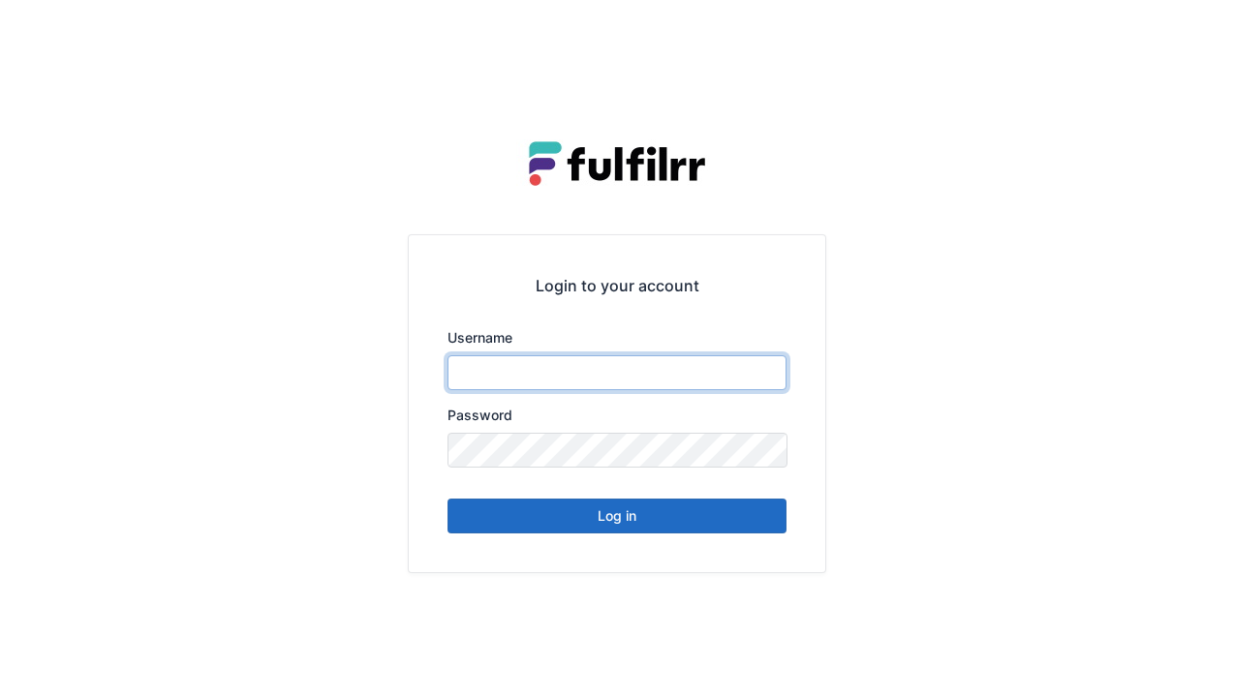
type input "******"
click at [725, 528] on button "Log in" at bounding box center [617, 516] width 339 height 35
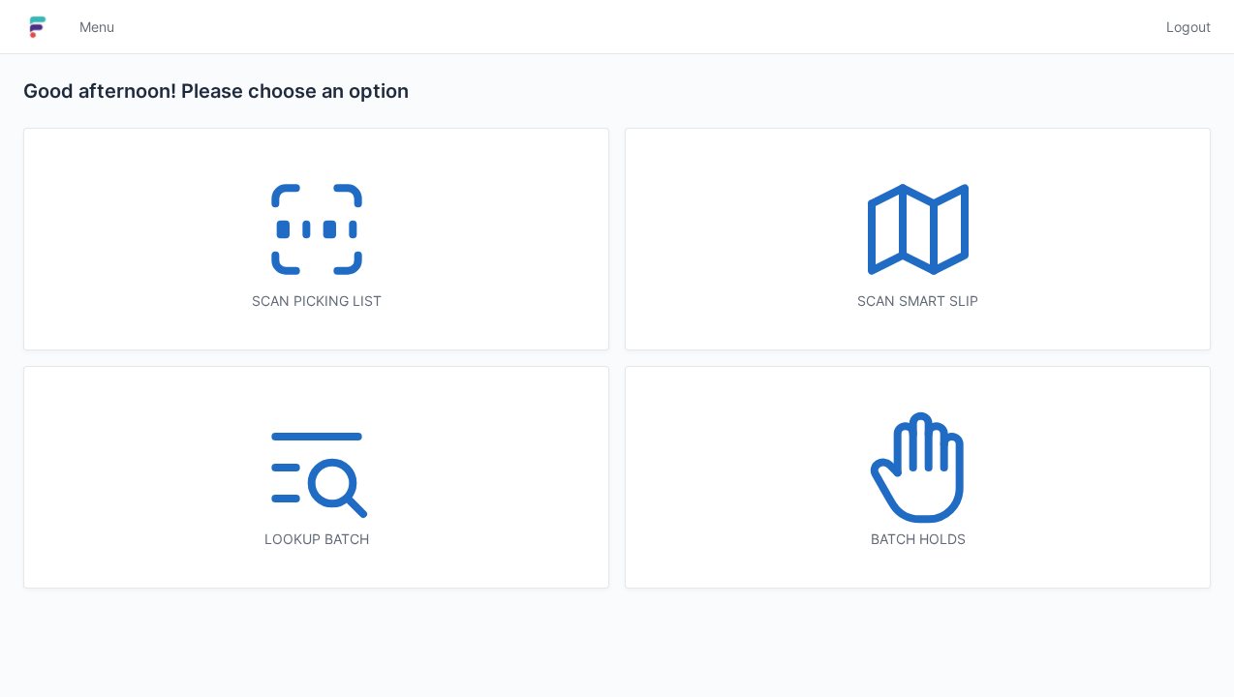
click at [331, 267] on icon at bounding box center [317, 230] width 124 height 124
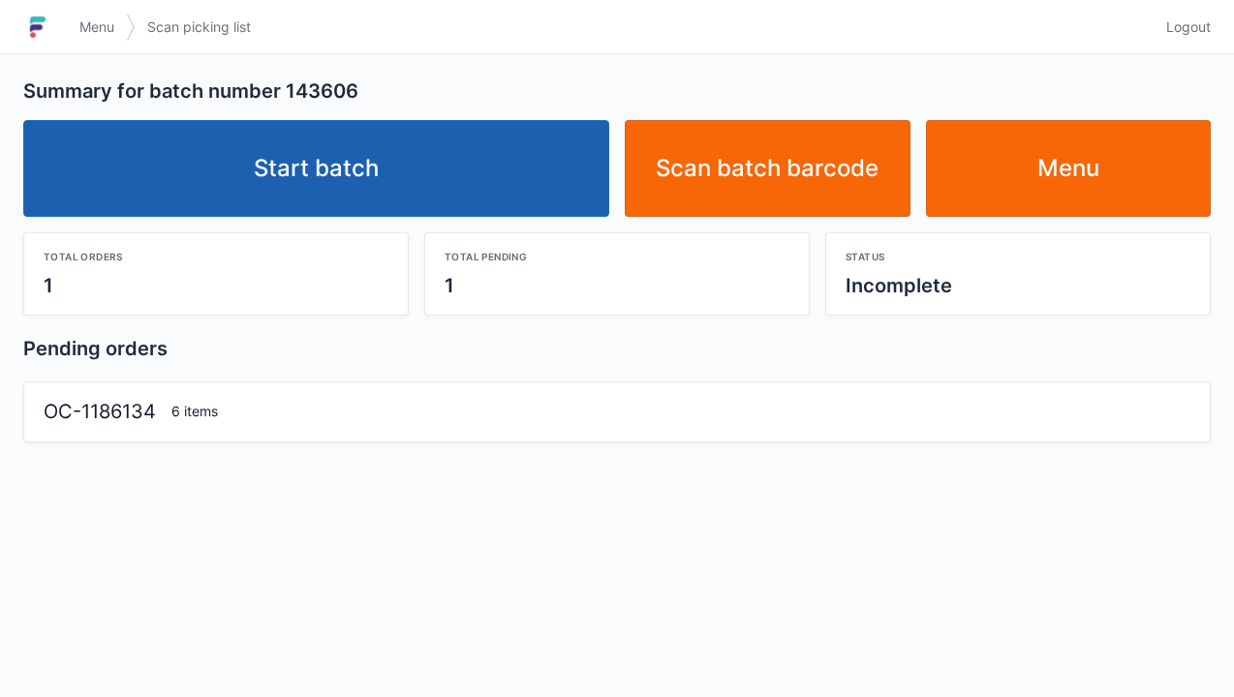
click at [527, 182] on link "Start batch" at bounding box center [316, 168] width 586 height 97
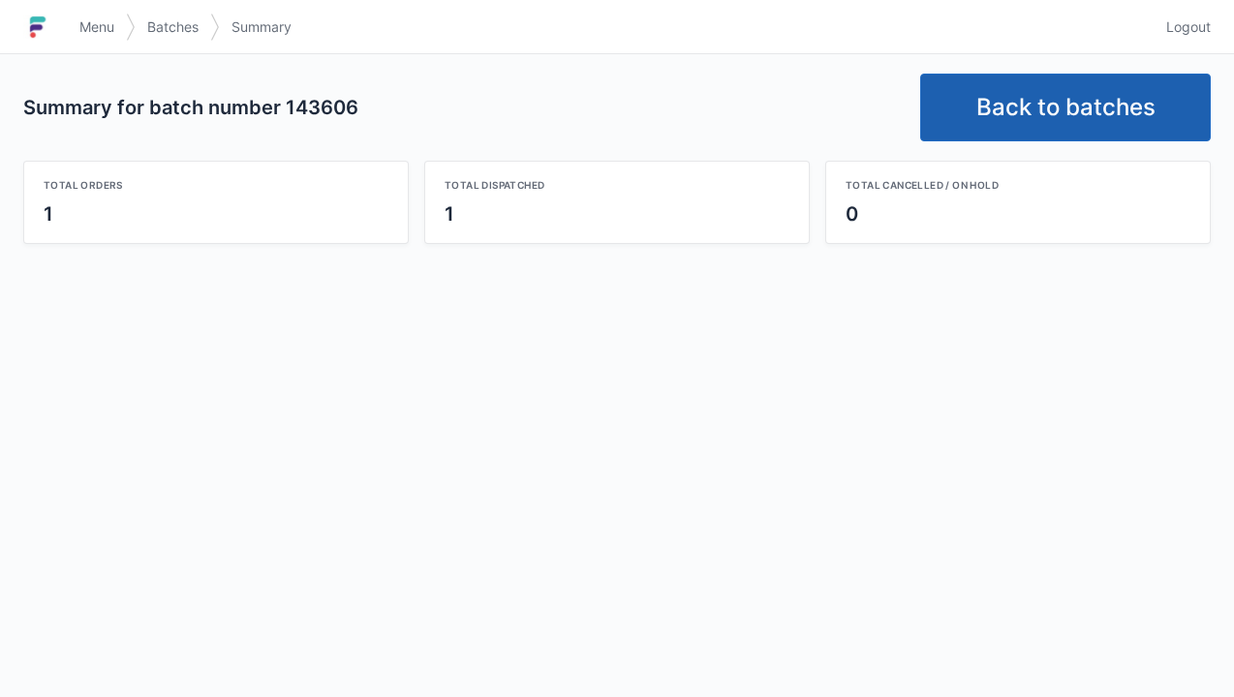
click at [1083, 115] on link "Back to batches" at bounding box center [1065, 108] width 291 height 68
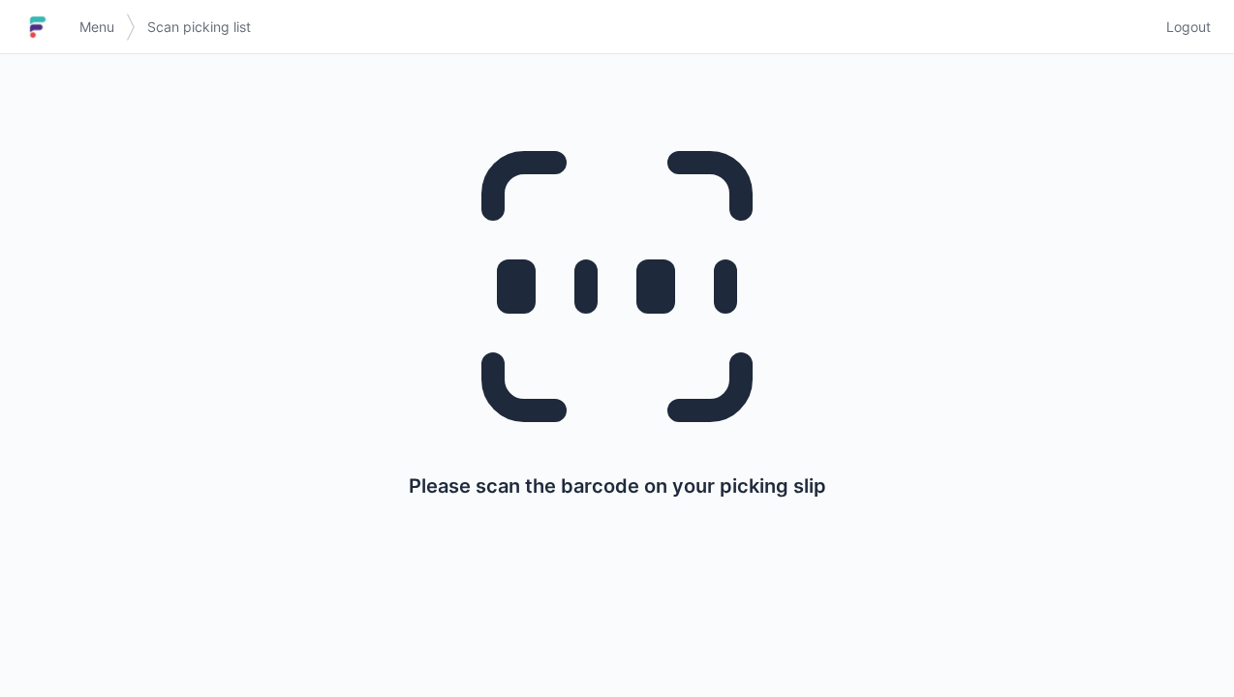
click at [1186, 41] on link "Logout" at bounding box center [1183, 27] width 56 height 35
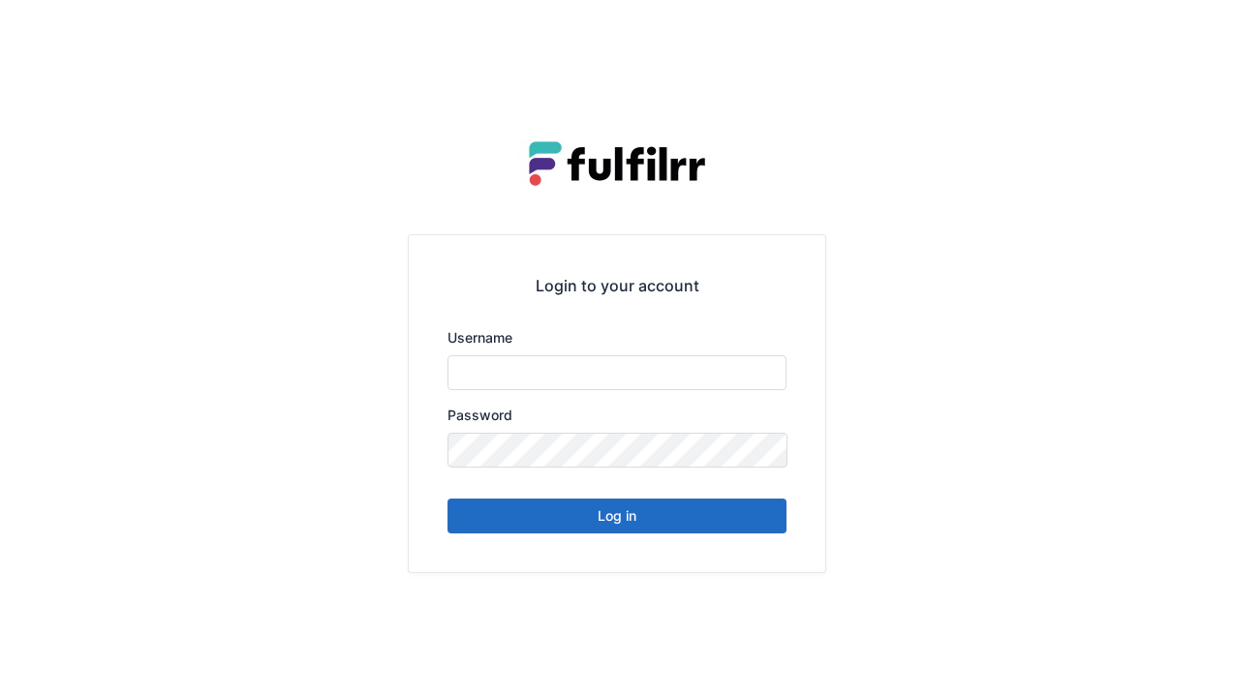
type input "******"
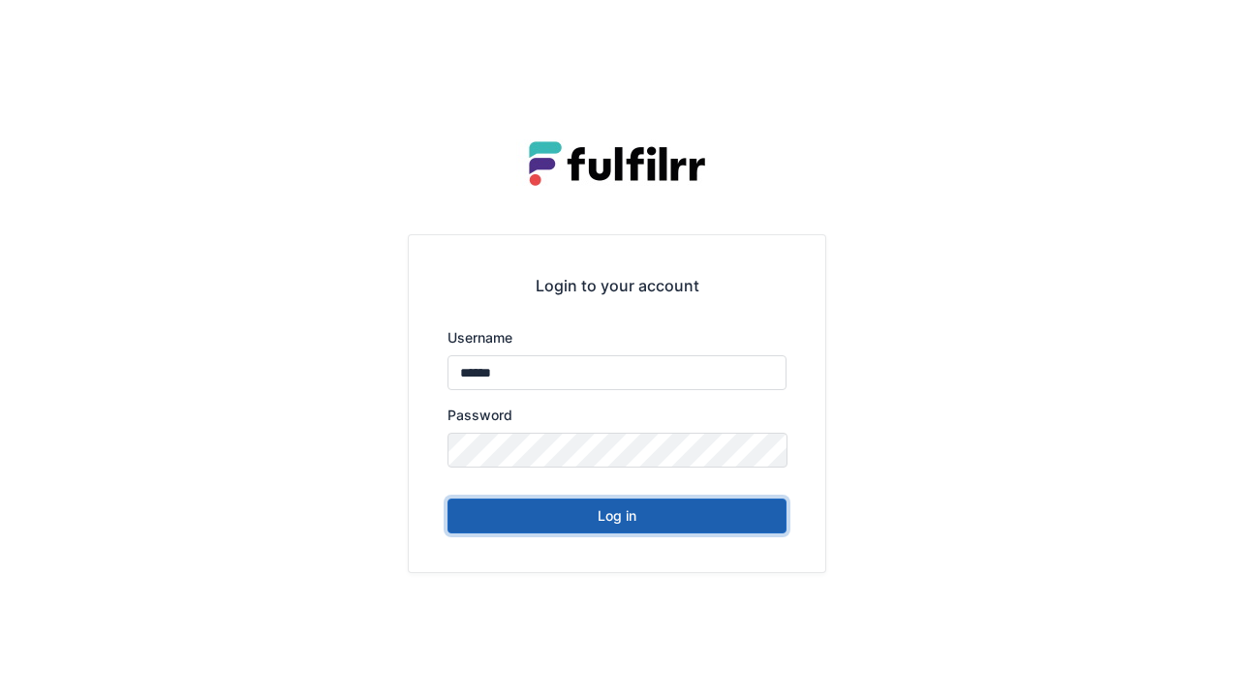
click at [652, 507] on button "Log in" at bounding box center [617, 516] width 339 height 35
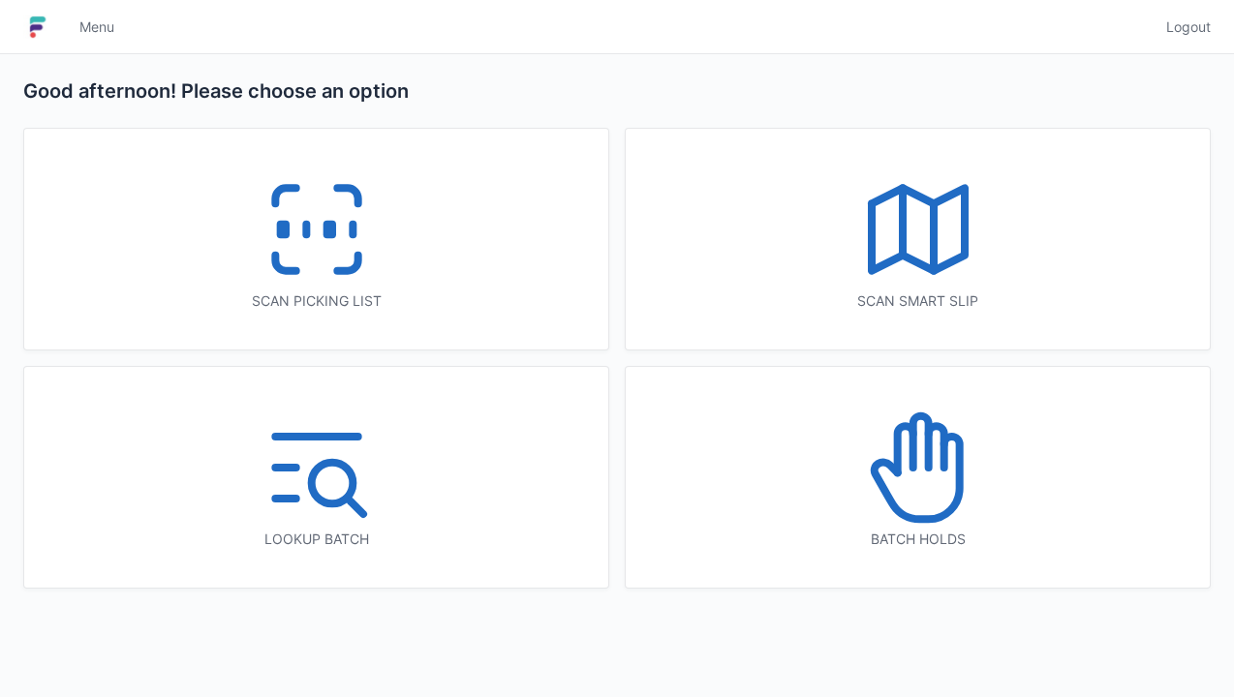
click at [372, 253] on icon at bounding box center [317, 230] width 124 height 124
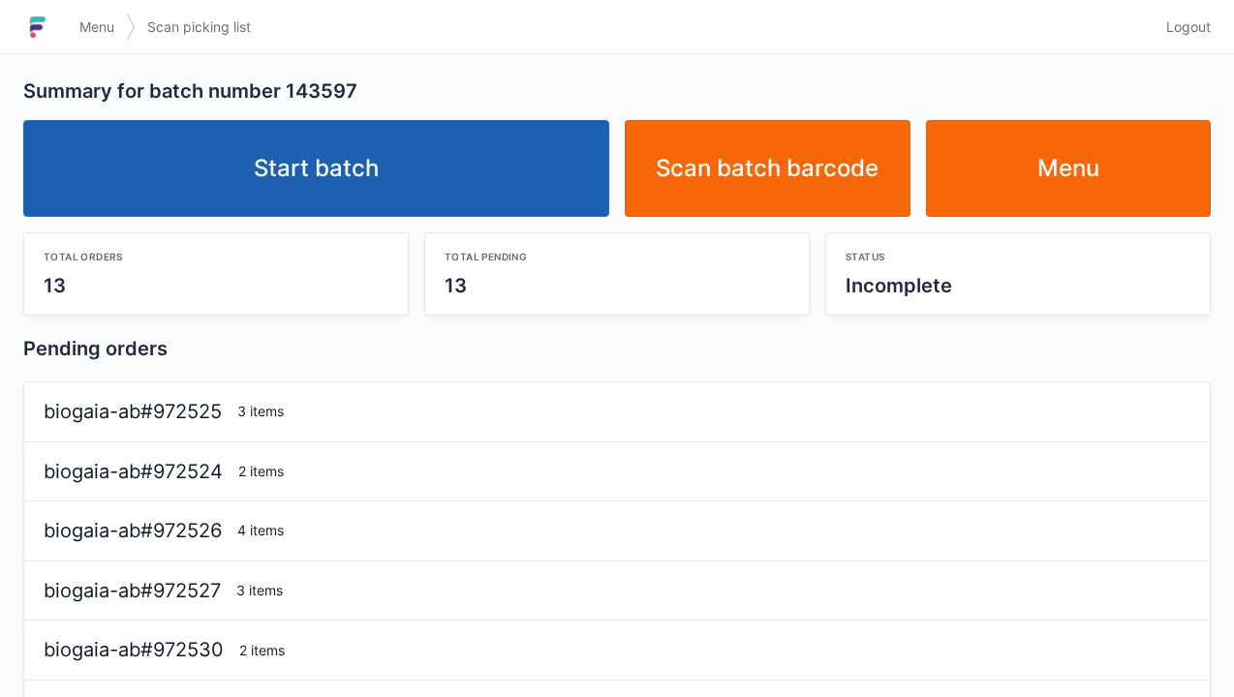
click at [479, 201] on link "Start batch" at bounding box center [316, 168] width 586 height 97
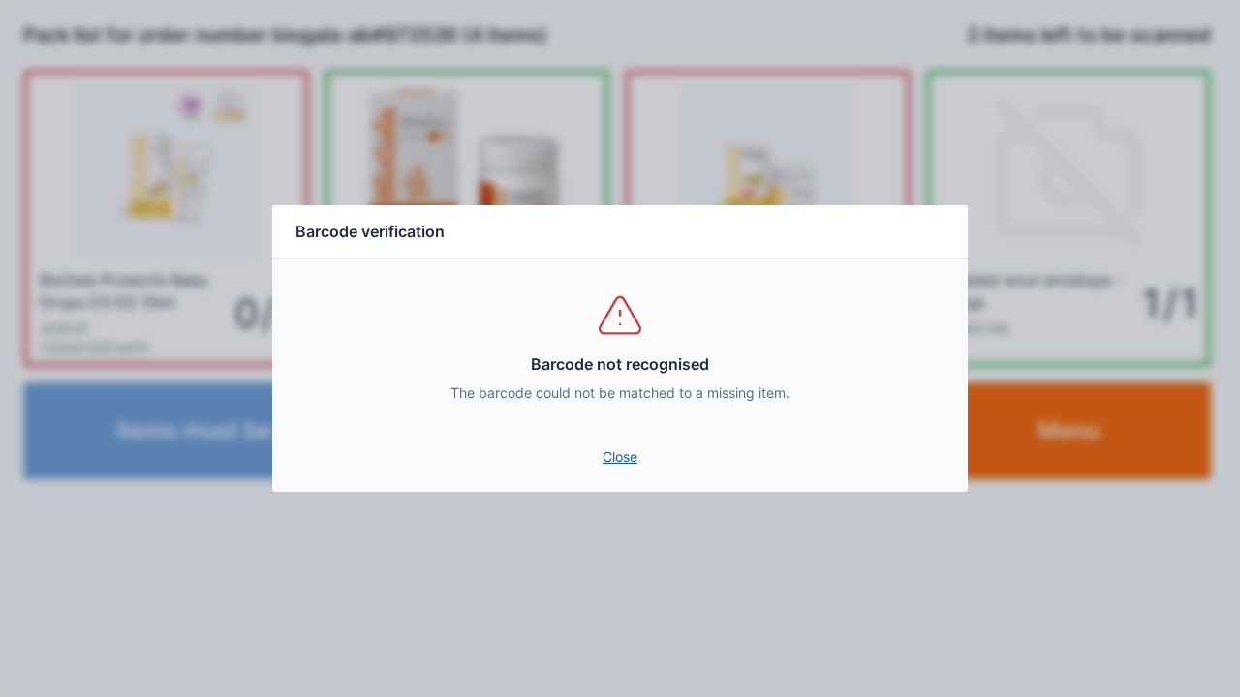
click at [626, 473] on link "Close" at bounding box center [620, 457] width 665 height 35
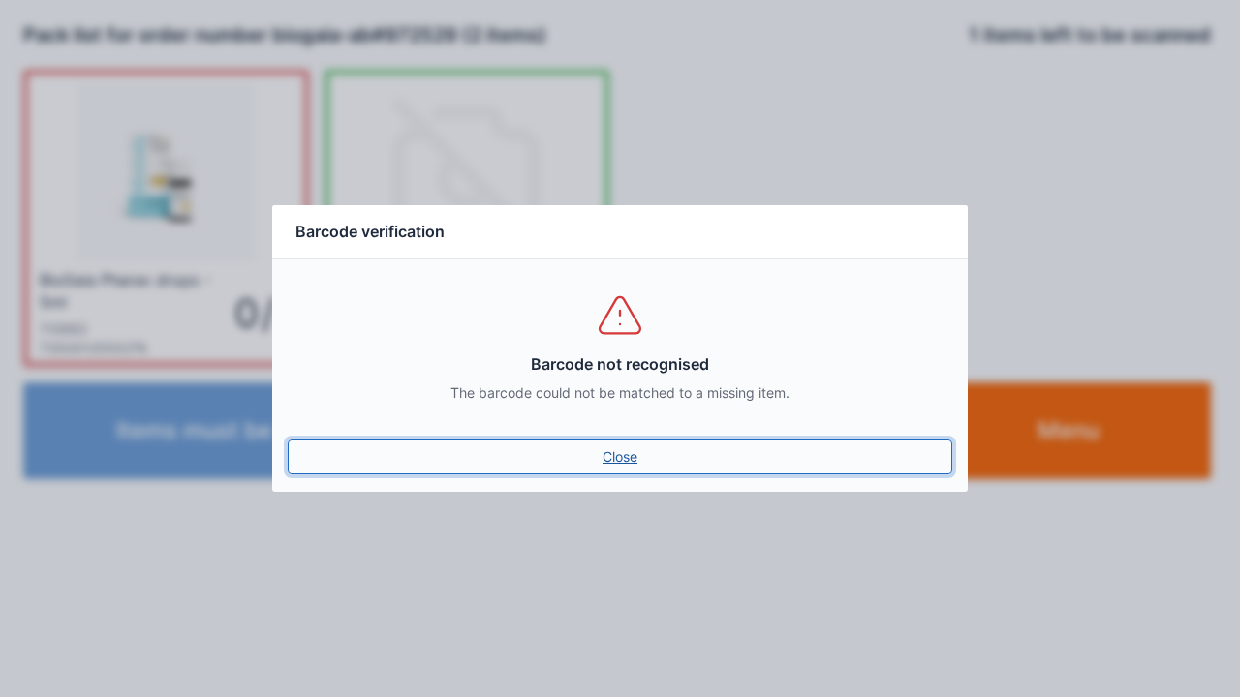
click at [622, 469] on link "Close" at bounding box center [620, 457] width 665 height 35
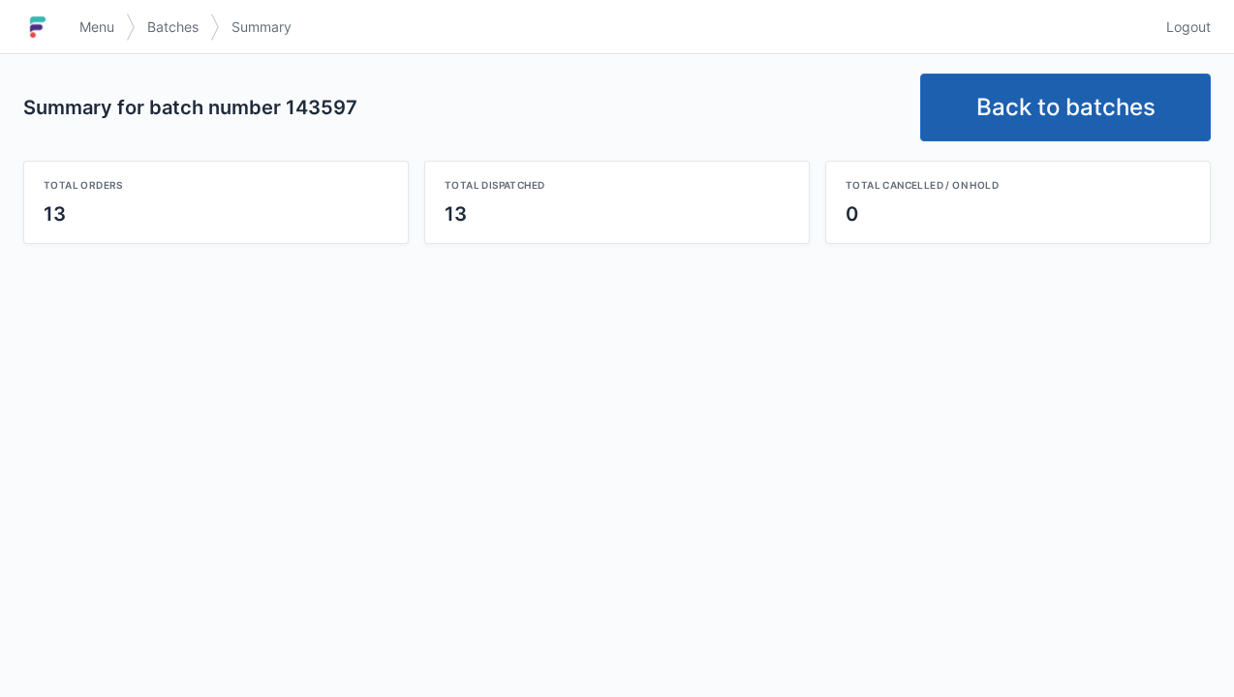
click at [1071, 111] on link "Back to batches" at bounding box center [1065, 108] width 291 height 68
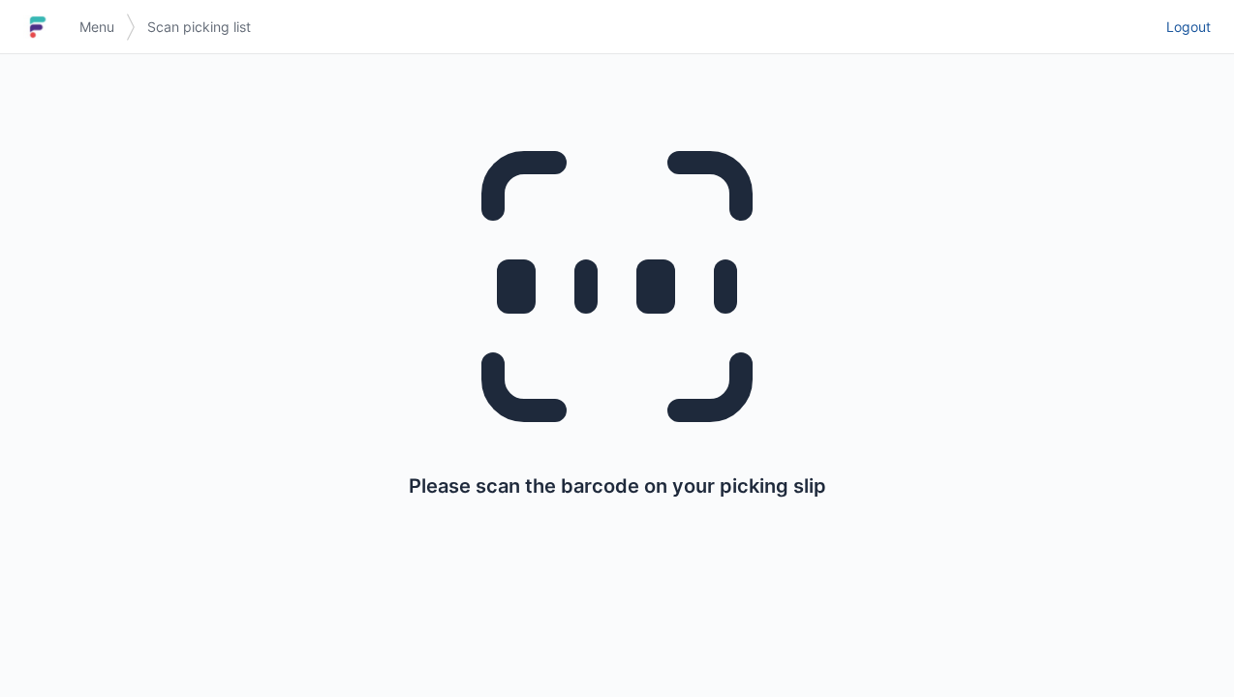
click at [1188, 40] on link "Logout" at bounding box center [1183, 27] width 56 height 35
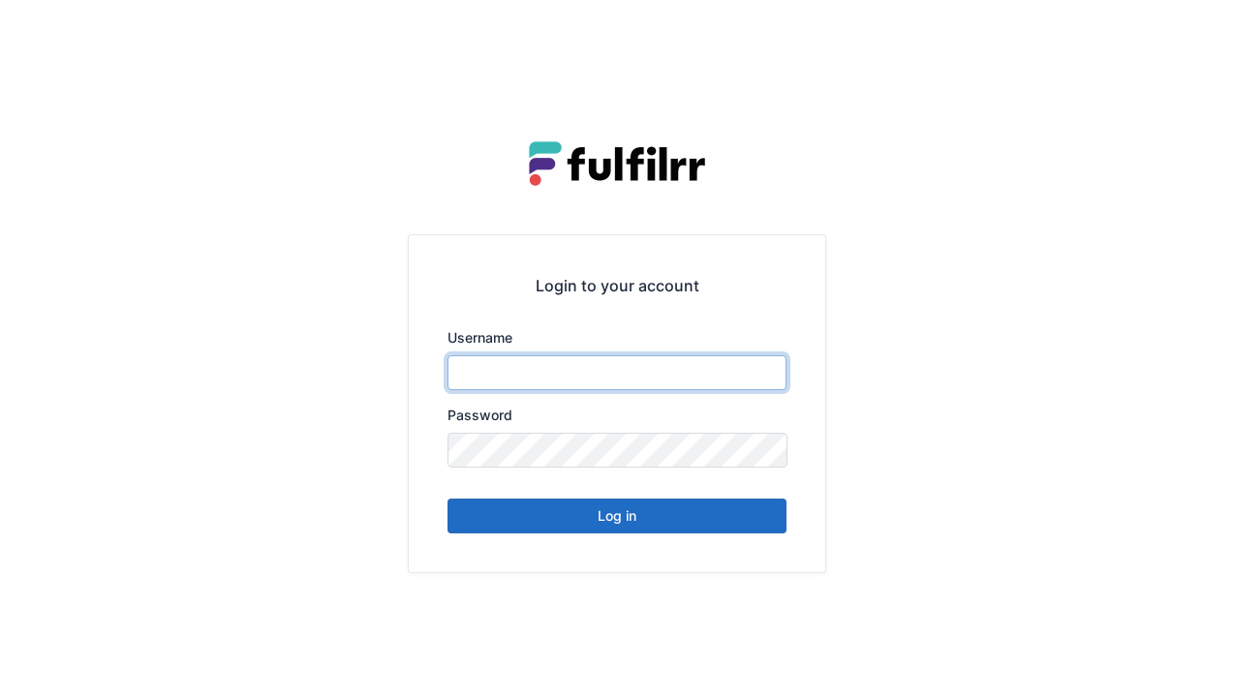
type input "******"
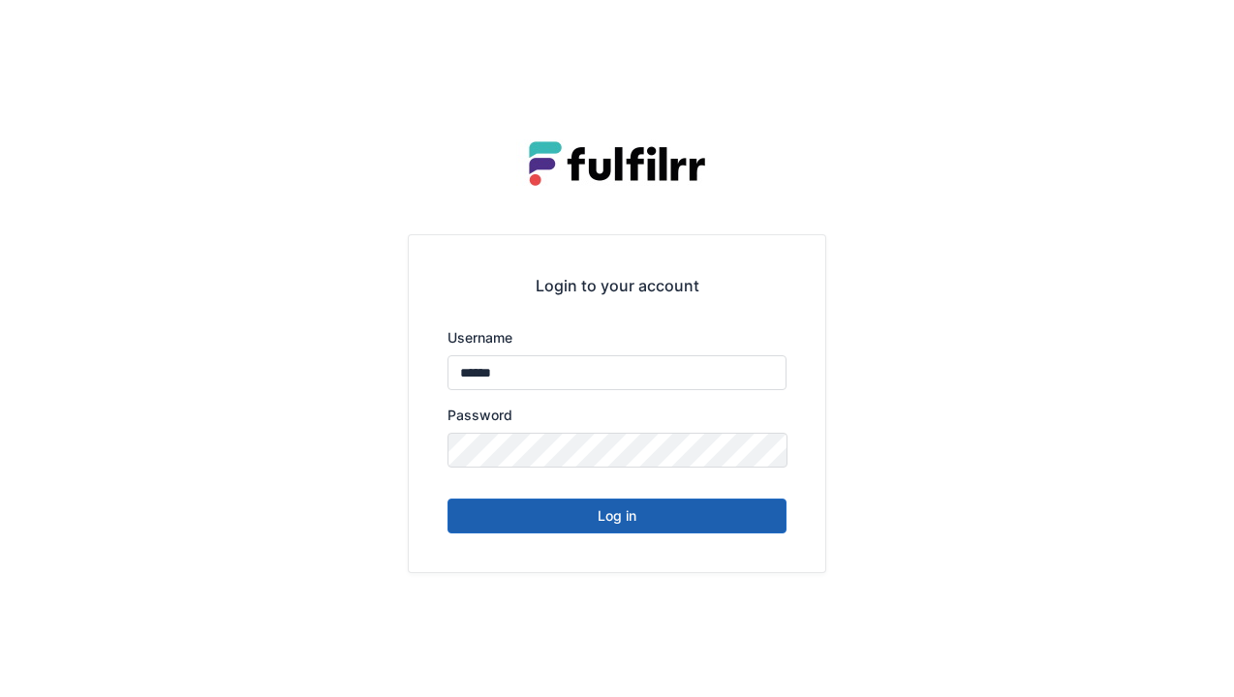
click at [670, 524] on button "Log in" at bounding box center [617, 516] width 339 height 35
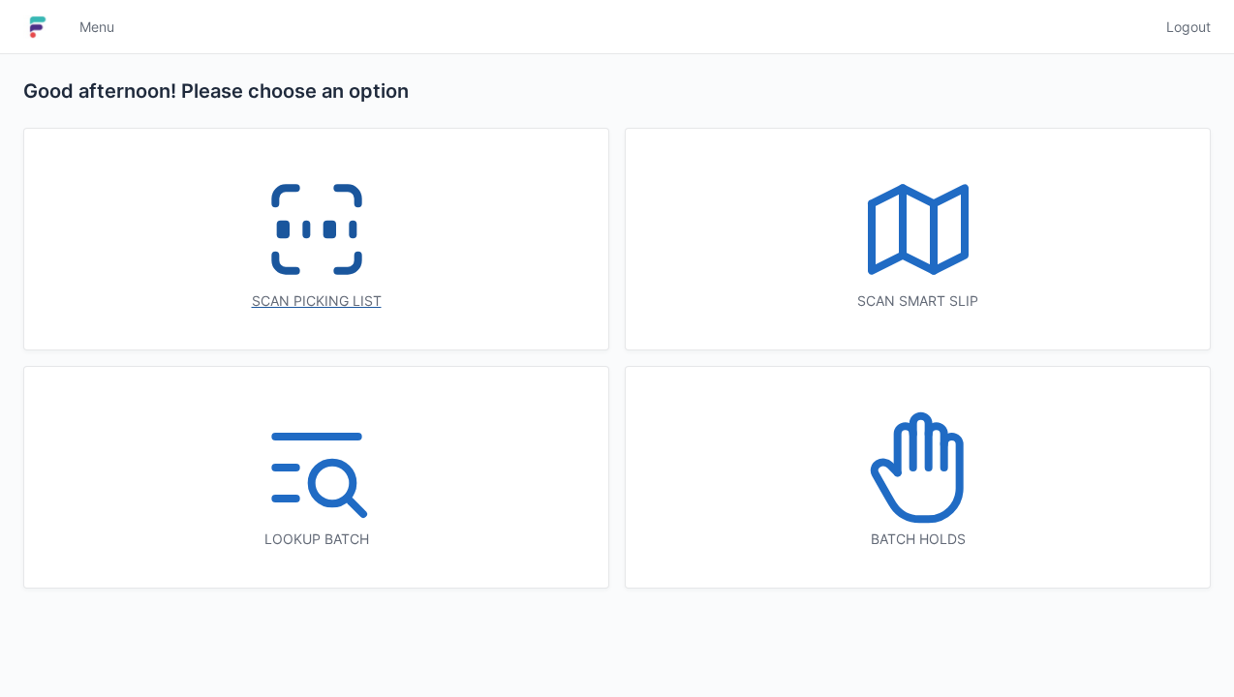
click at [368, 279] on icon at bounding box center [317, 230] width 124 height 124
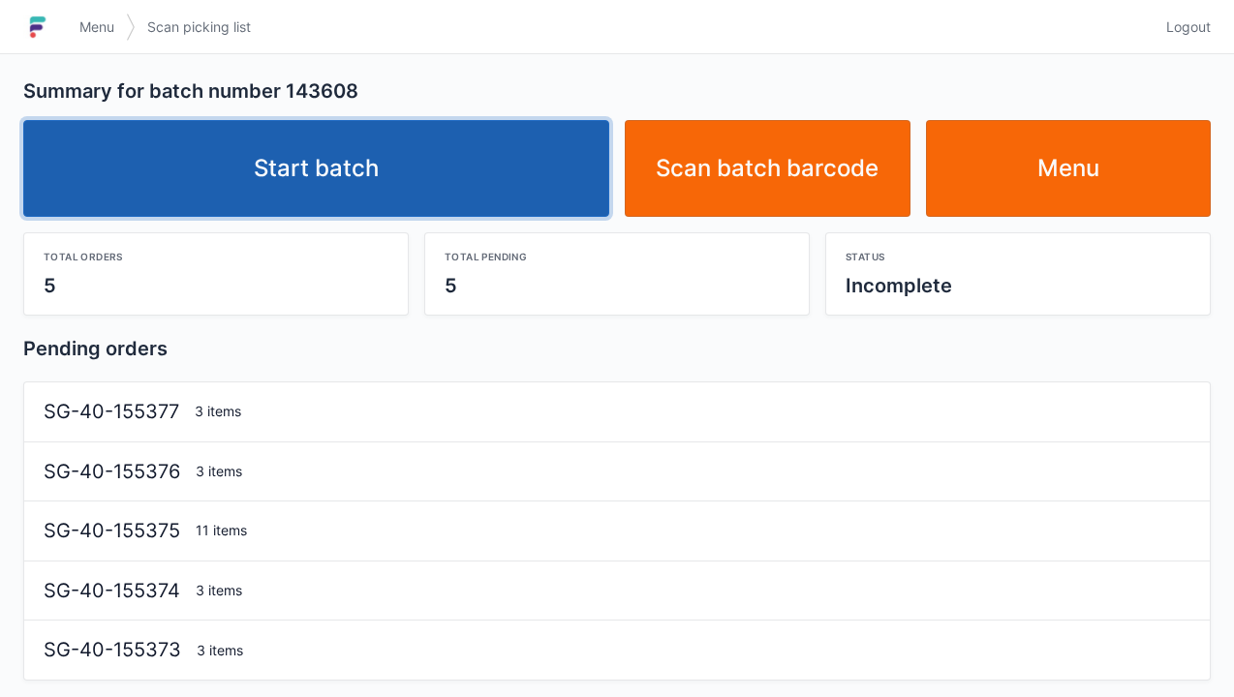
click at [460, 193] on link "Start batch" at bounding box center [316, 168] width 586 height 97
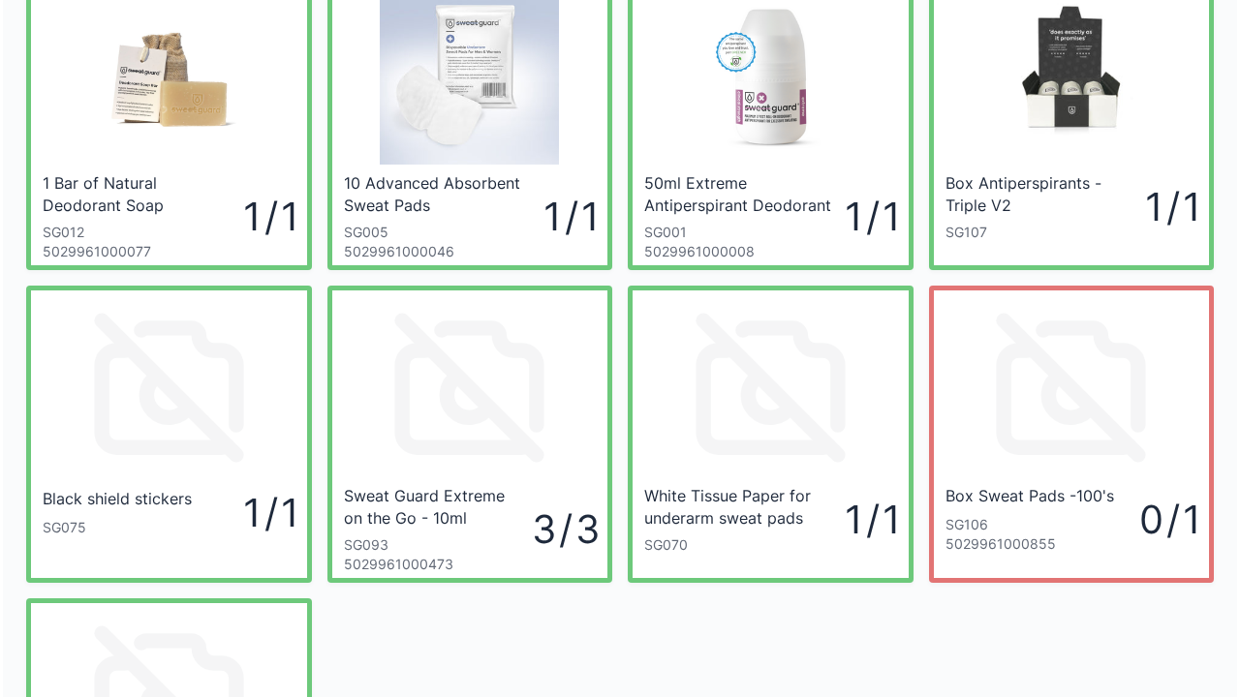
scroll to position [101, 0]
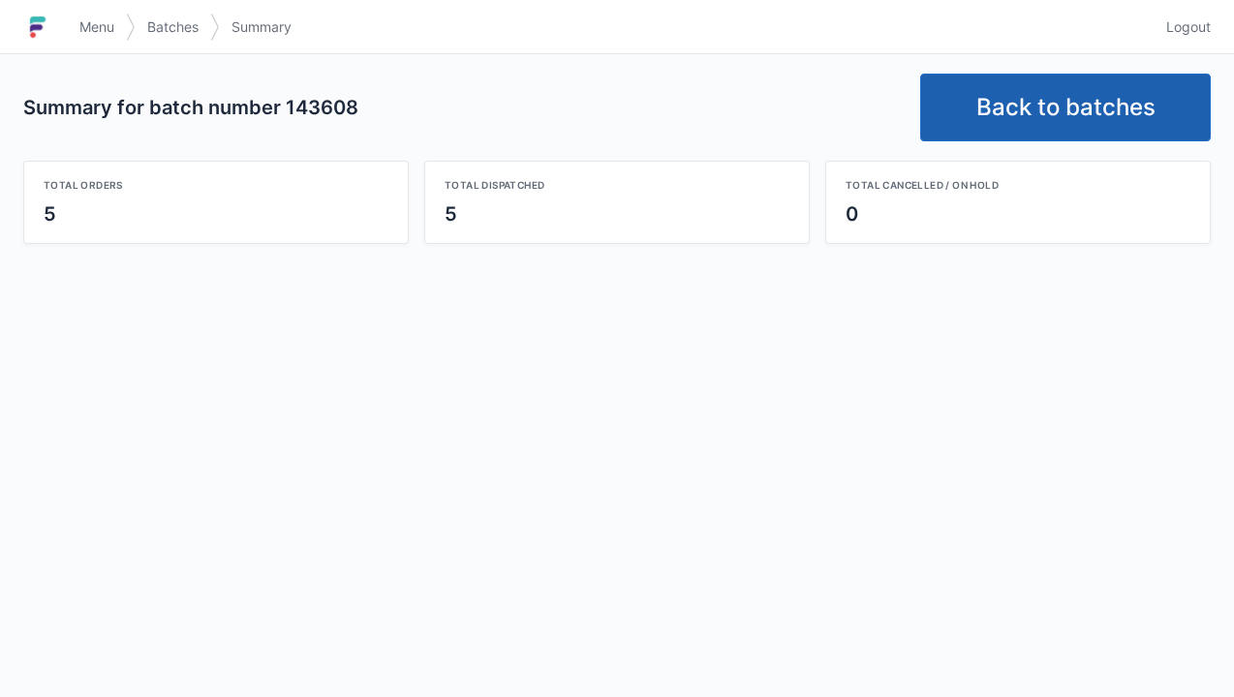
click at [1084, 98] on link "Back to batches" at bounding box center [1065, 108] width 291 height 68
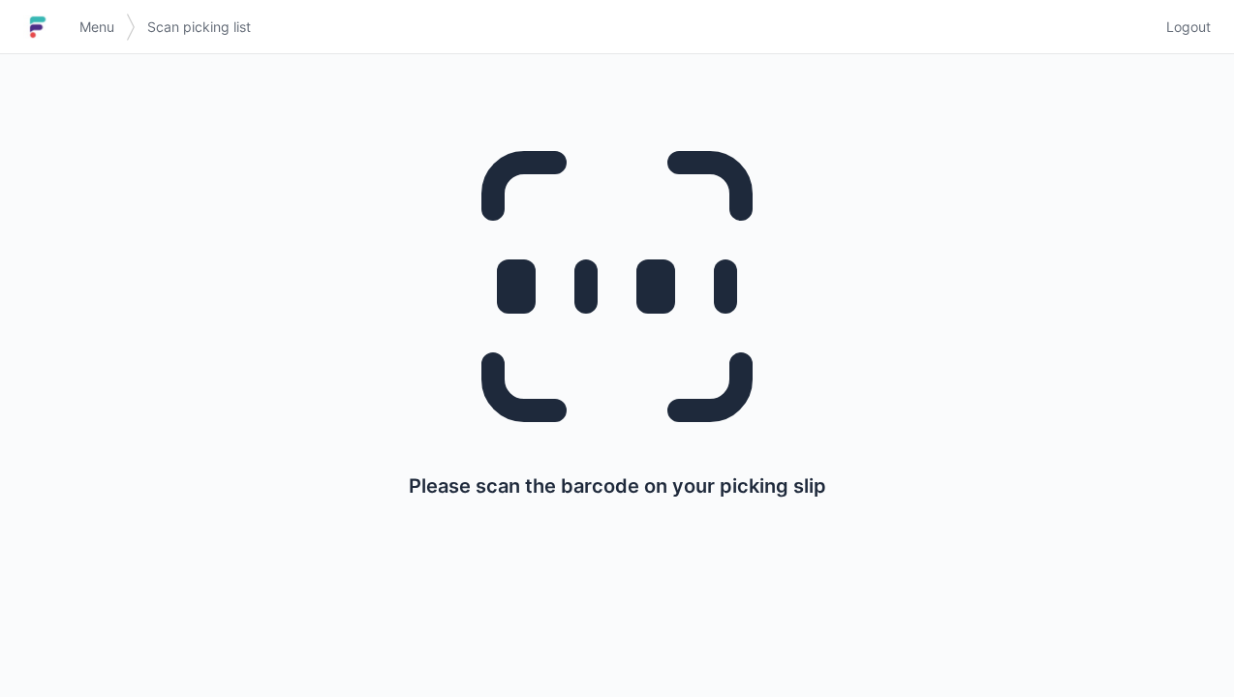
click at [1191, 26] on span "Logout" at bounding box center [1188, 26] width 45 height 19
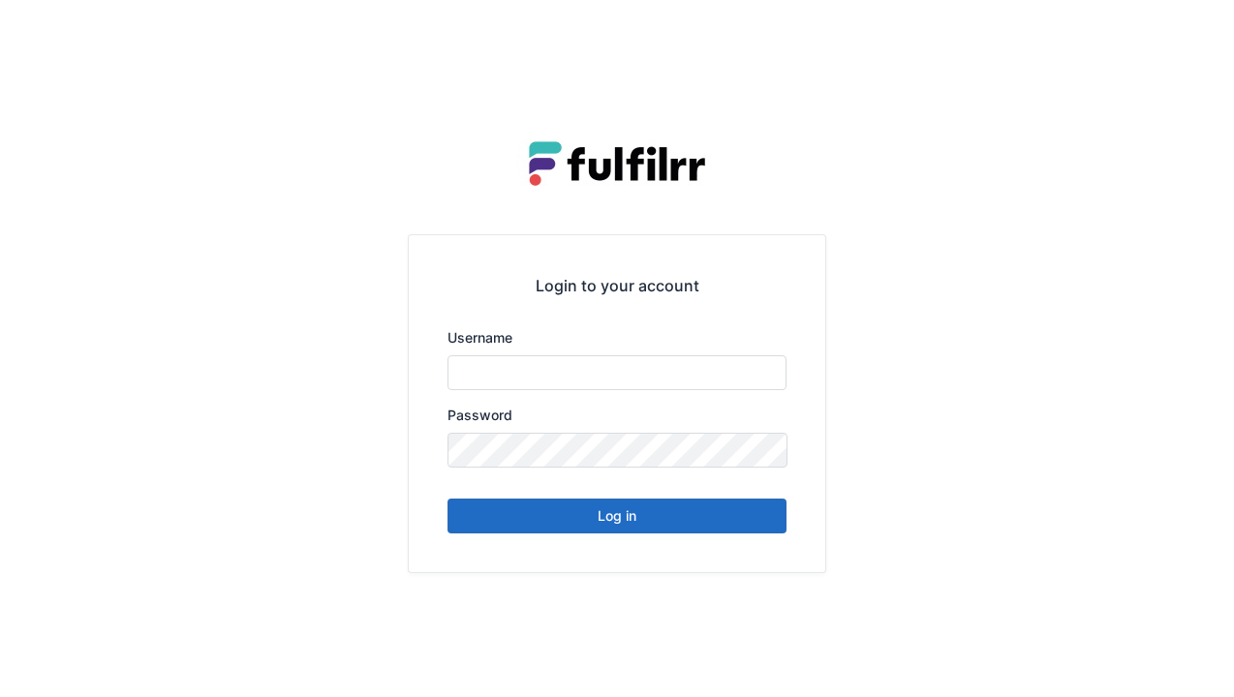
type input "******"
click at [740, 531] on button "Log in" at bounding box center [617, 516] width 339 height 35
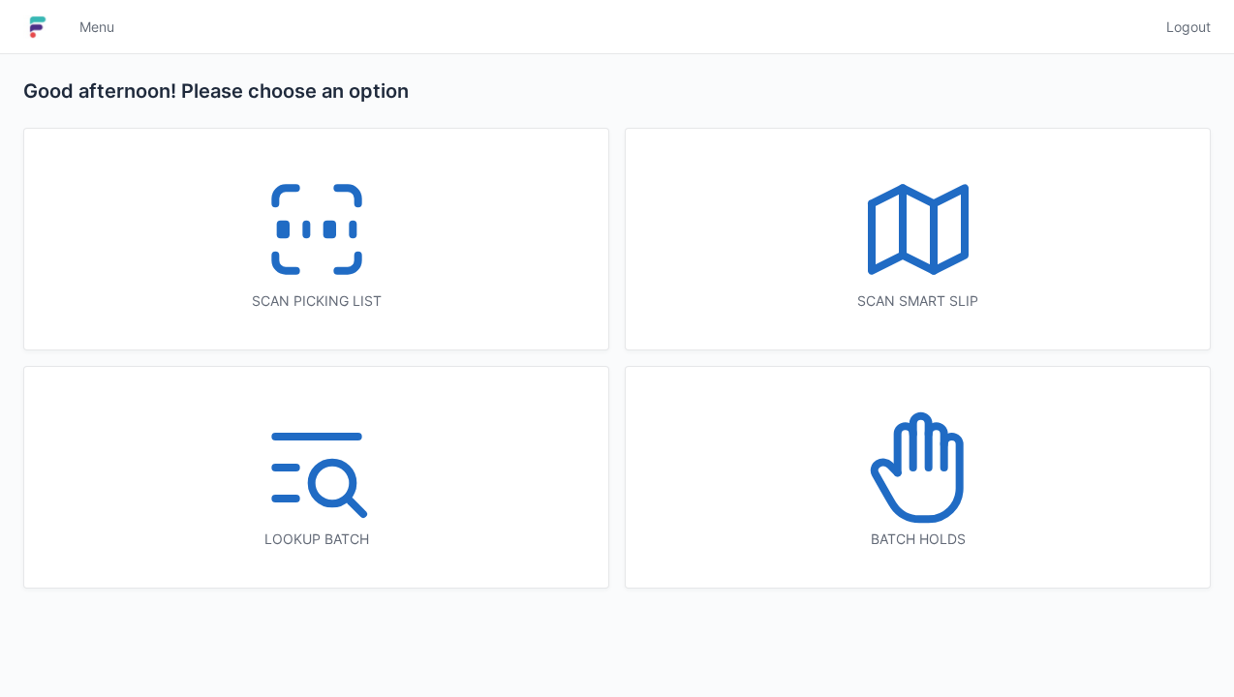
click at [351, 260] on icon at bounding box center [317, 230] width 124 height 124
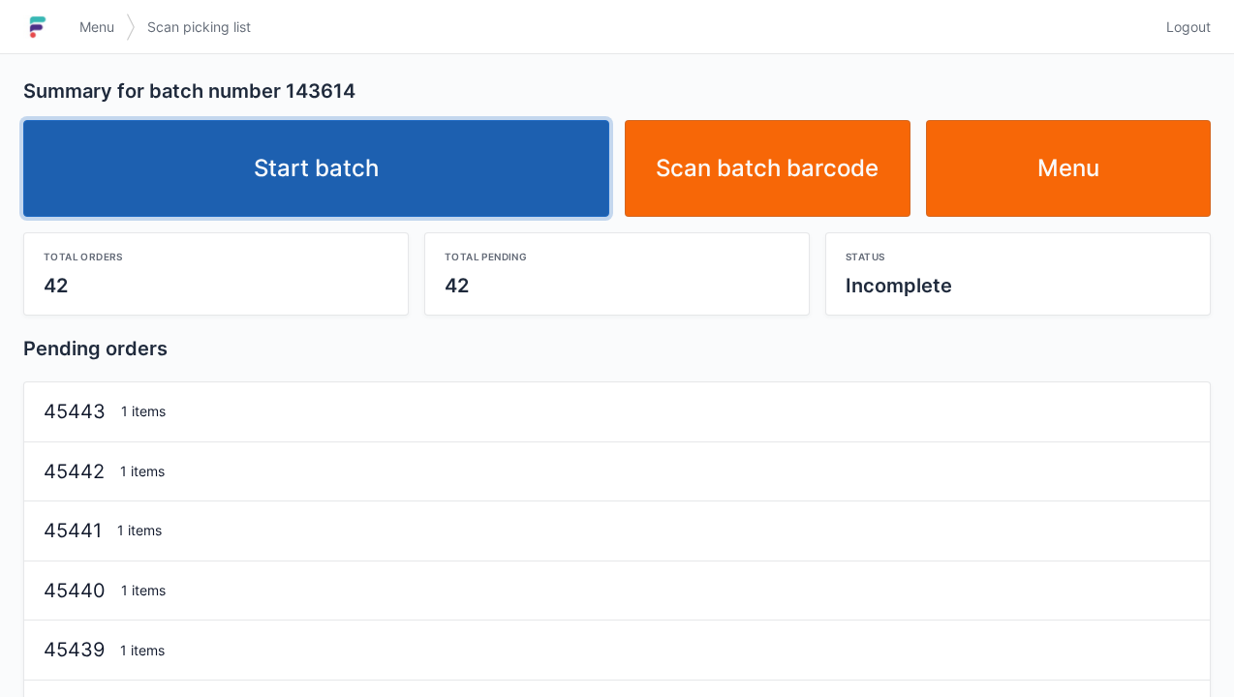
click at [490, 182] on link "Start batch" at bounding box center [316, 168] width 586 height 97
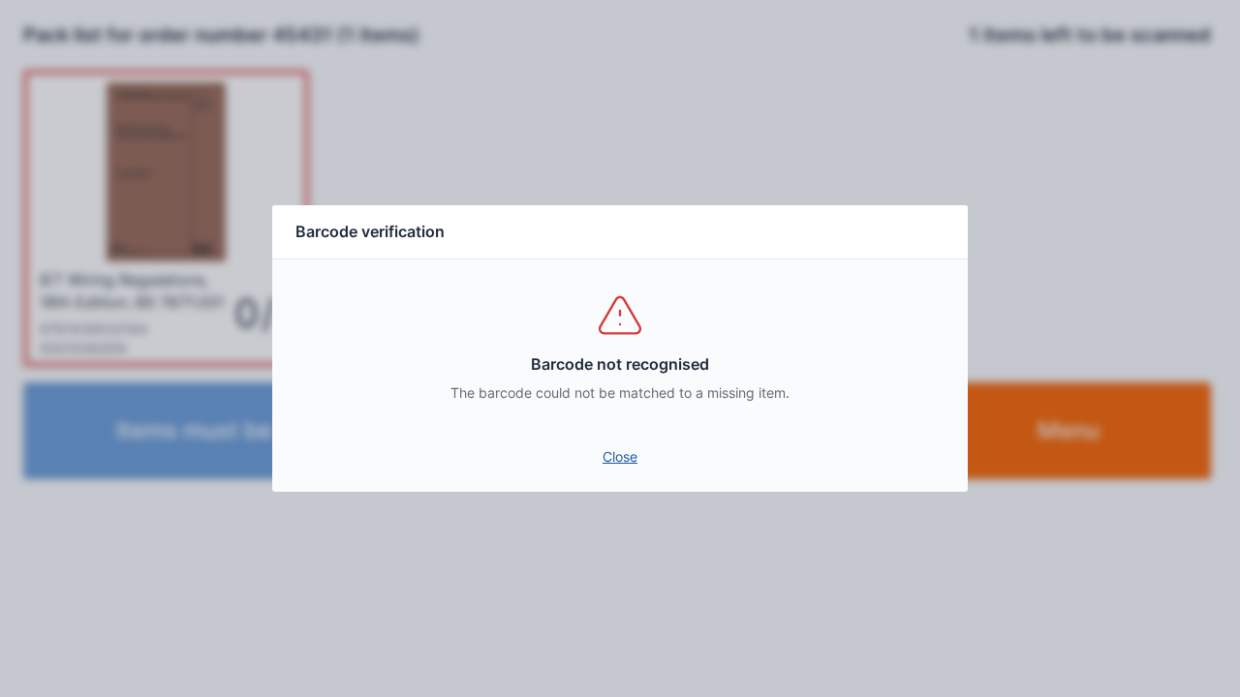
click at [639, 456] on link "Close" at bounding box center [620, 457] width 665 height 35
